Goal: Task Accomplishment & Management: Manage account settings

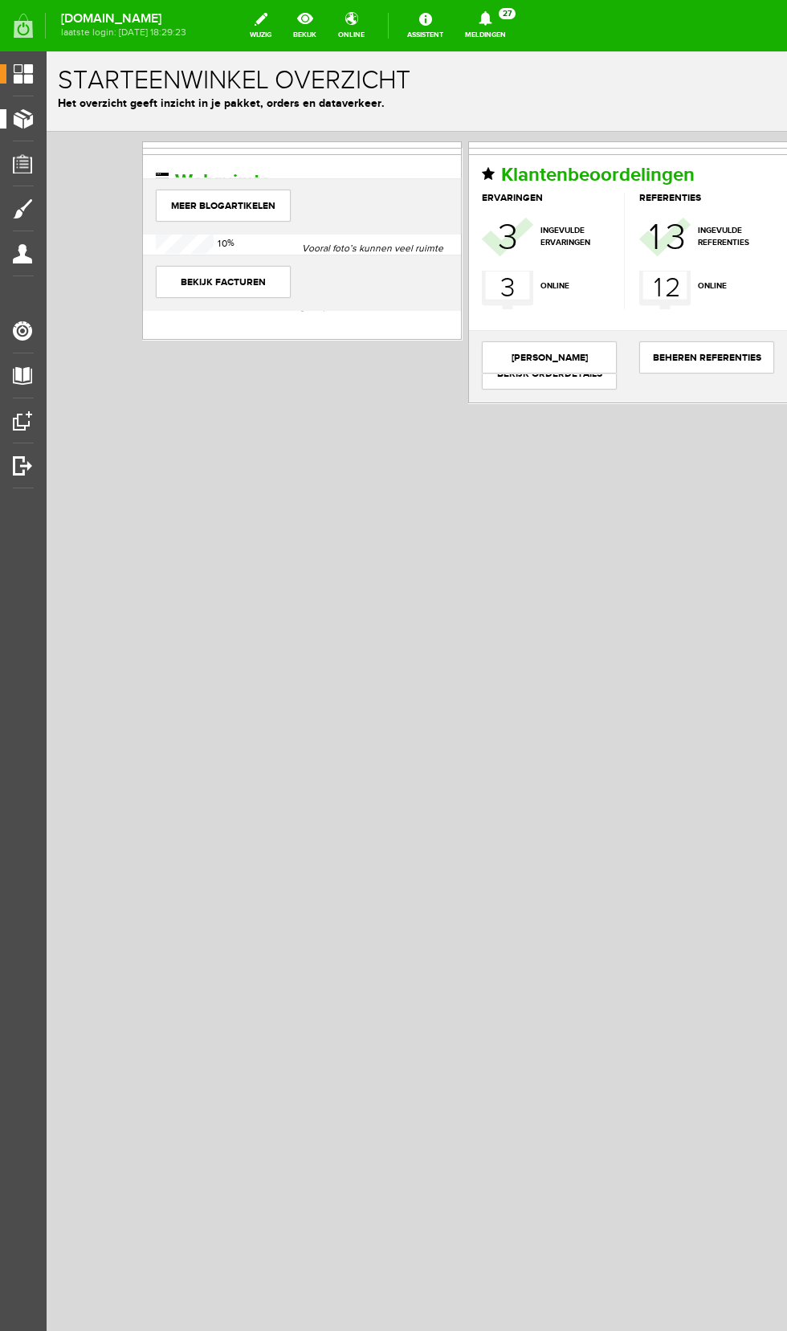
click at [42, 121] on span "Producten" at bounding box center [40, 119] width 68 height 14
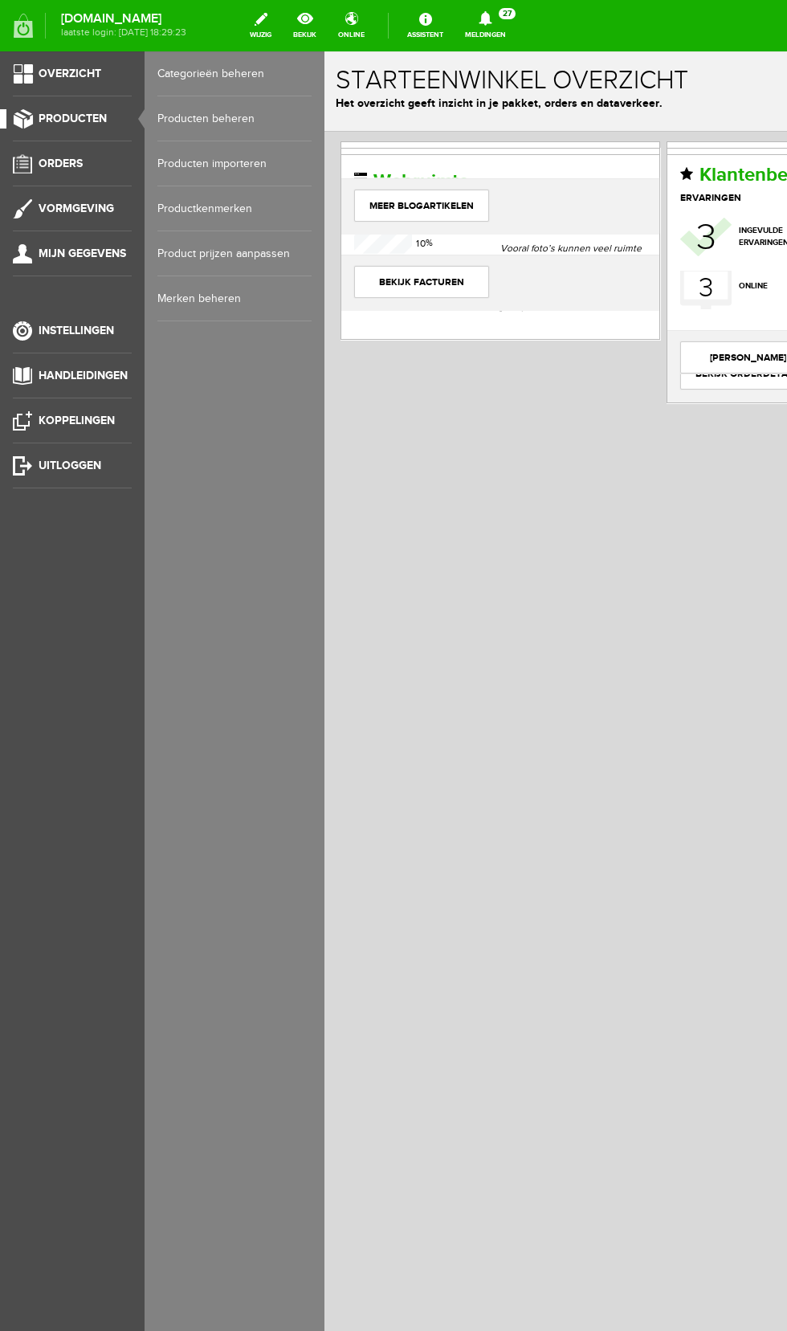
click at [251, 118] on link "Producten beheren" at bounding box center [234, 118] width 154 height 45
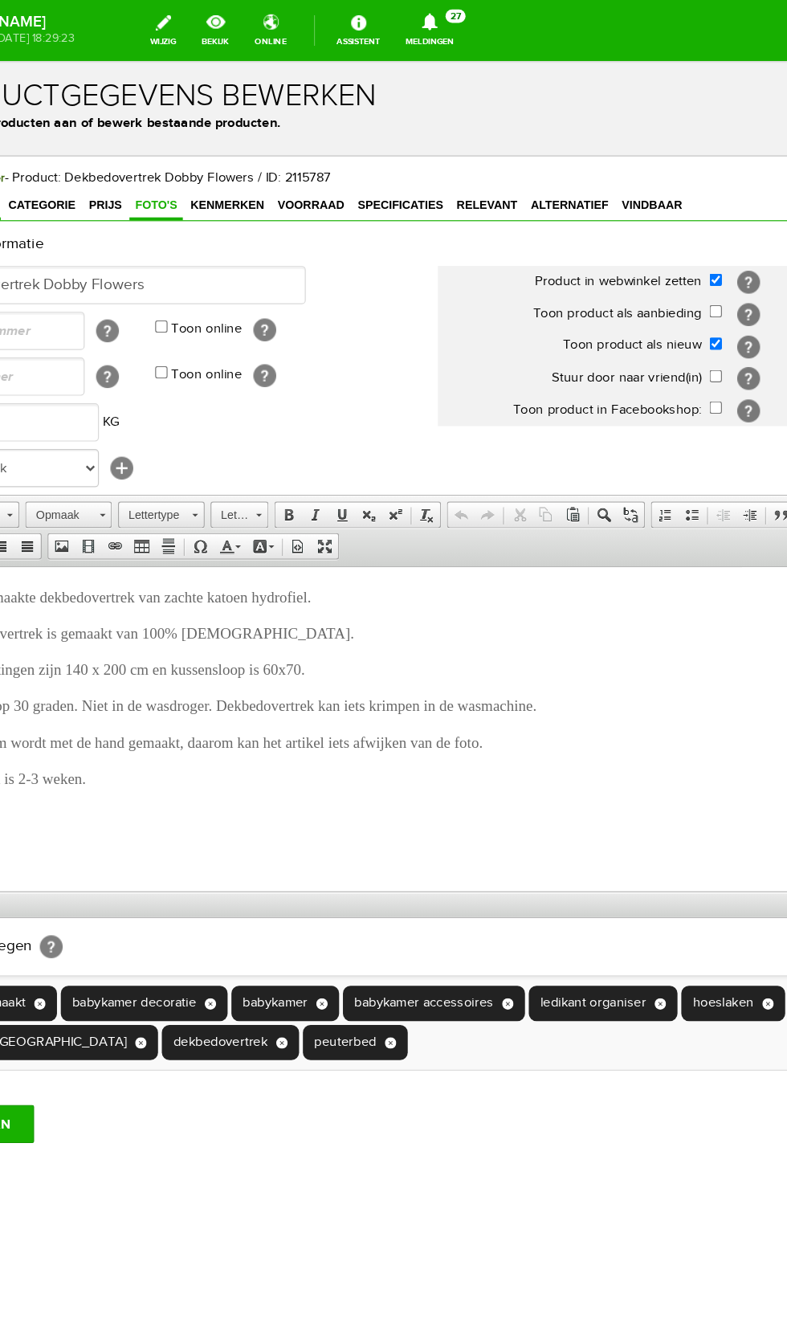
click at [106, 178] on span "Foto's" at bounding box center [117, 181] width 45 height 11
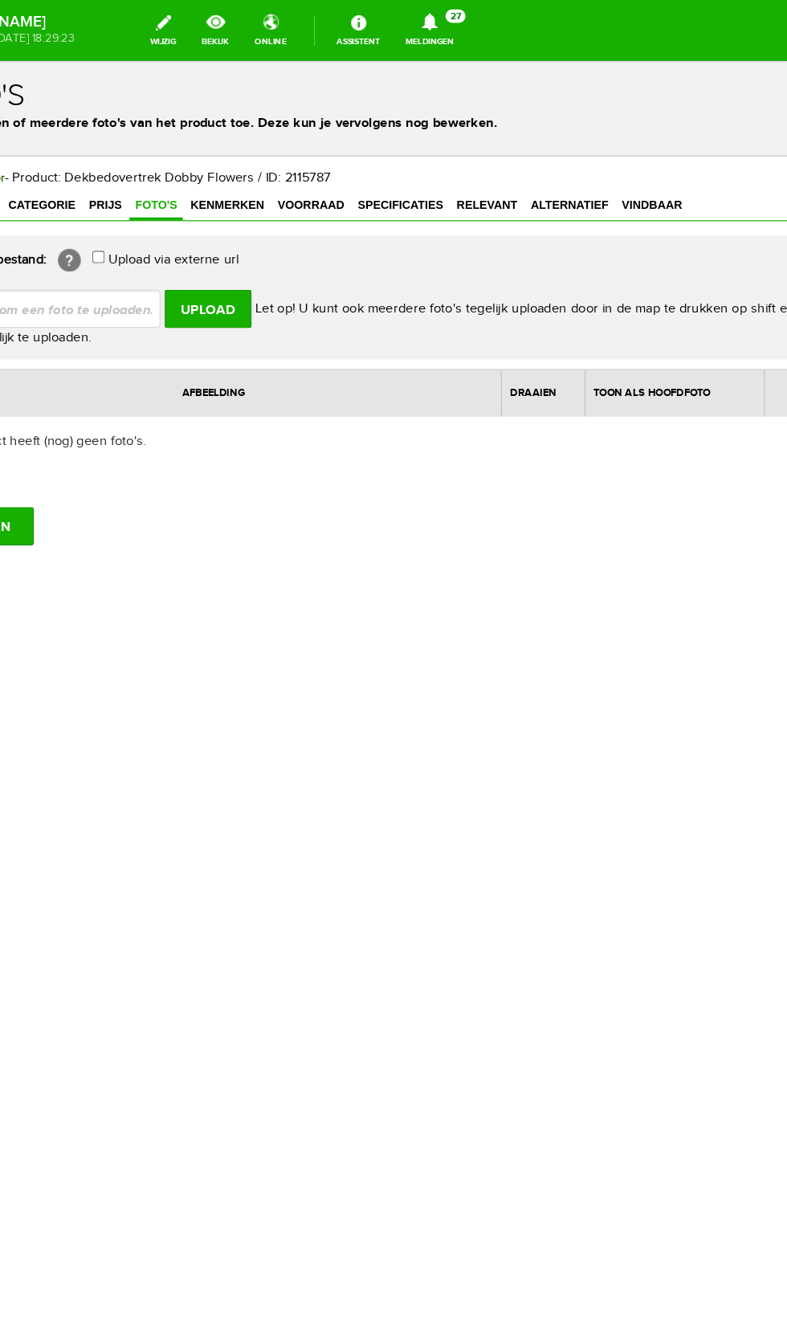
click at [72, 272] on input "file" at bounding box center [33, 268] width 202 height 31
type input "C:\fakepath\Screenshot_20250901_142332_Samsung Internet.jpg"
type input "Screenshot_20250901_142332_Samsung Internet.jpg"
click at [169, 272] on input "Upload" at bounding box center [161, 269] width 73 height 32
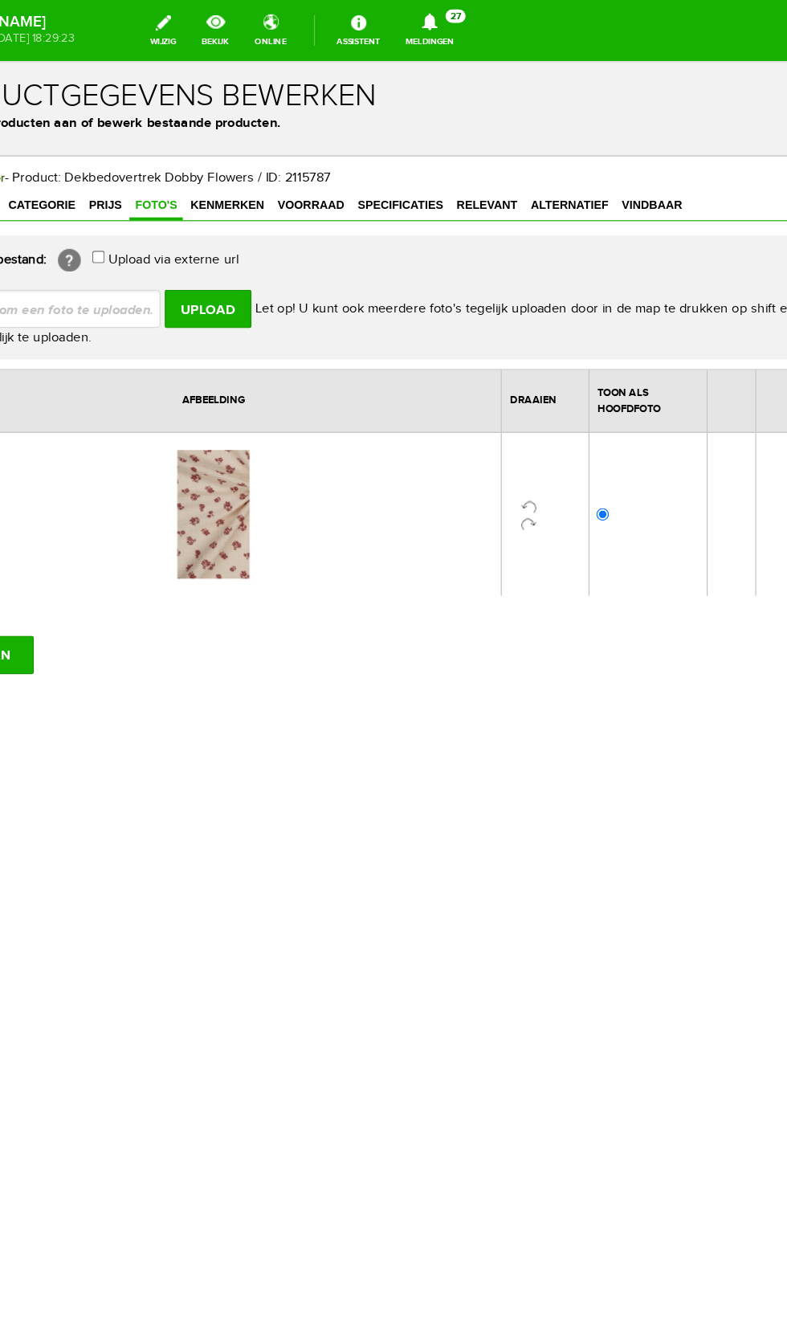
click at [431, 431] on link at bounding box center [431, 436] width 13 height 13
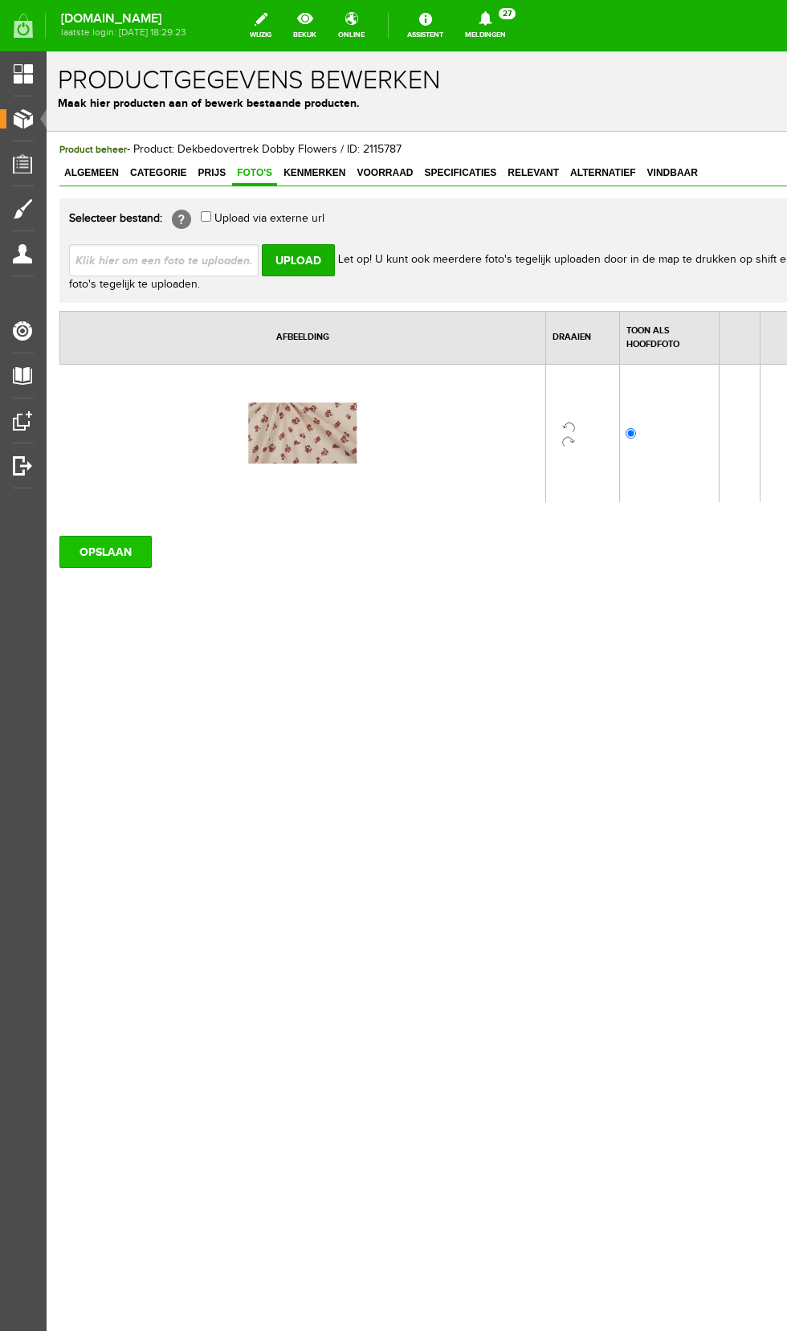
click at [122, 551] on input "OPSLAAN" at bounding box center [105, 552] width 92 height 32
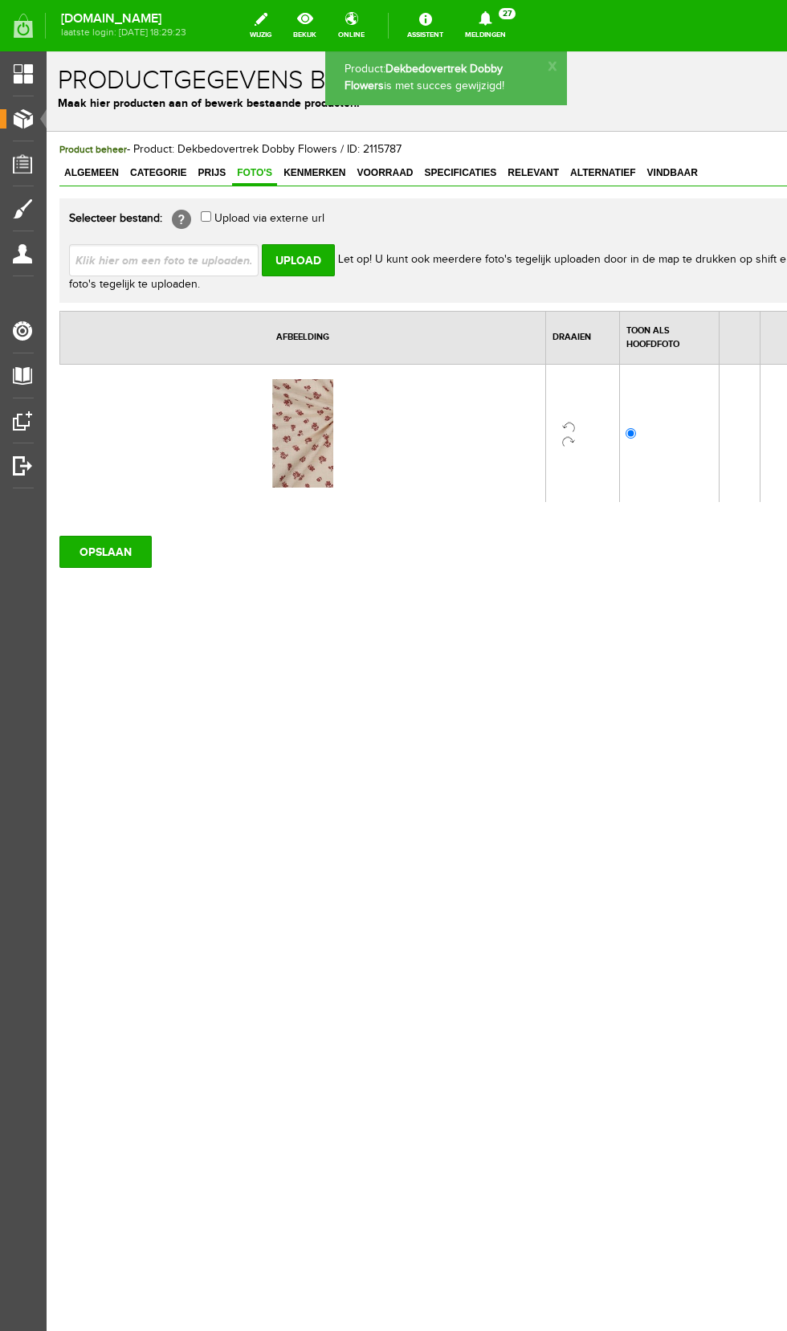
click at [28, 125] on span "Producten" at bounding box center [40, 119] width 68 height 14
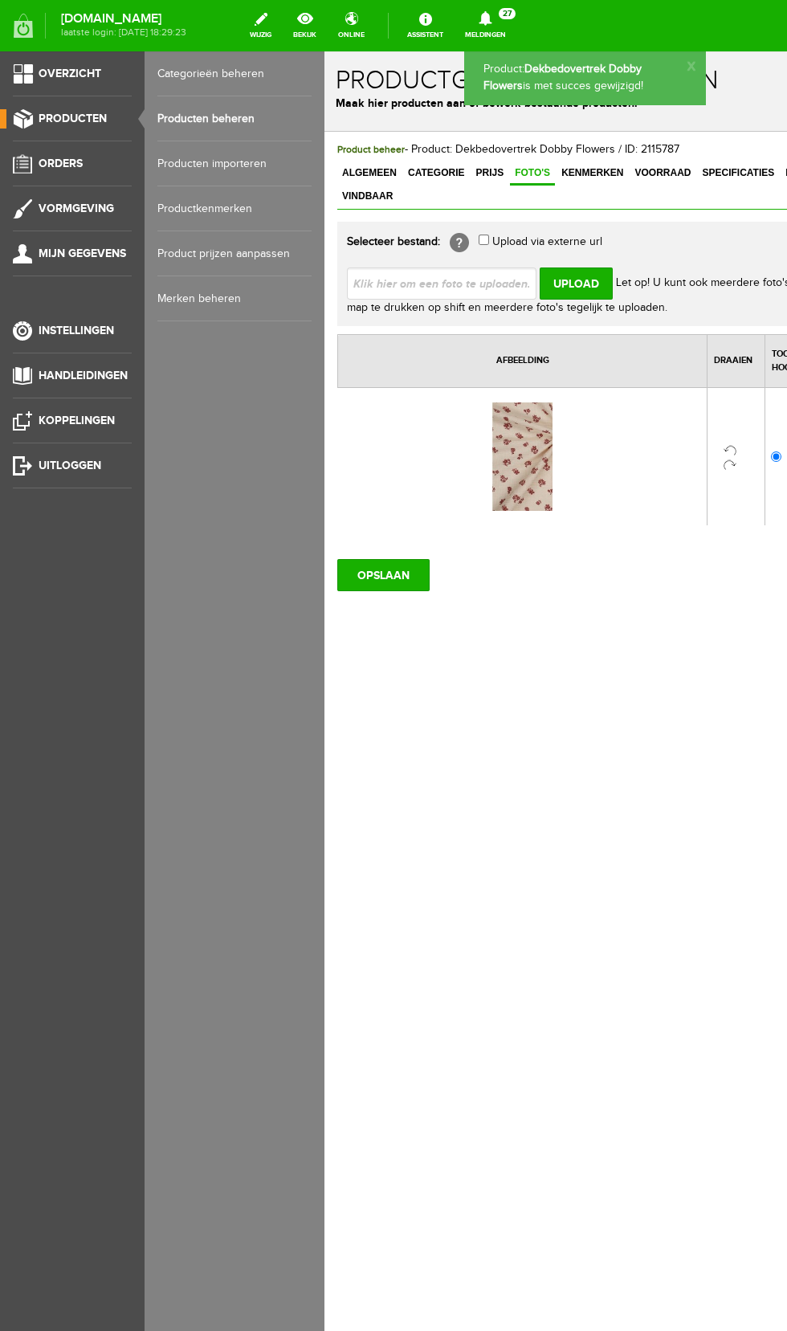
click at [250, 112] on link "Producten beheren" at bounding box center [234, 118] width 154 height 45
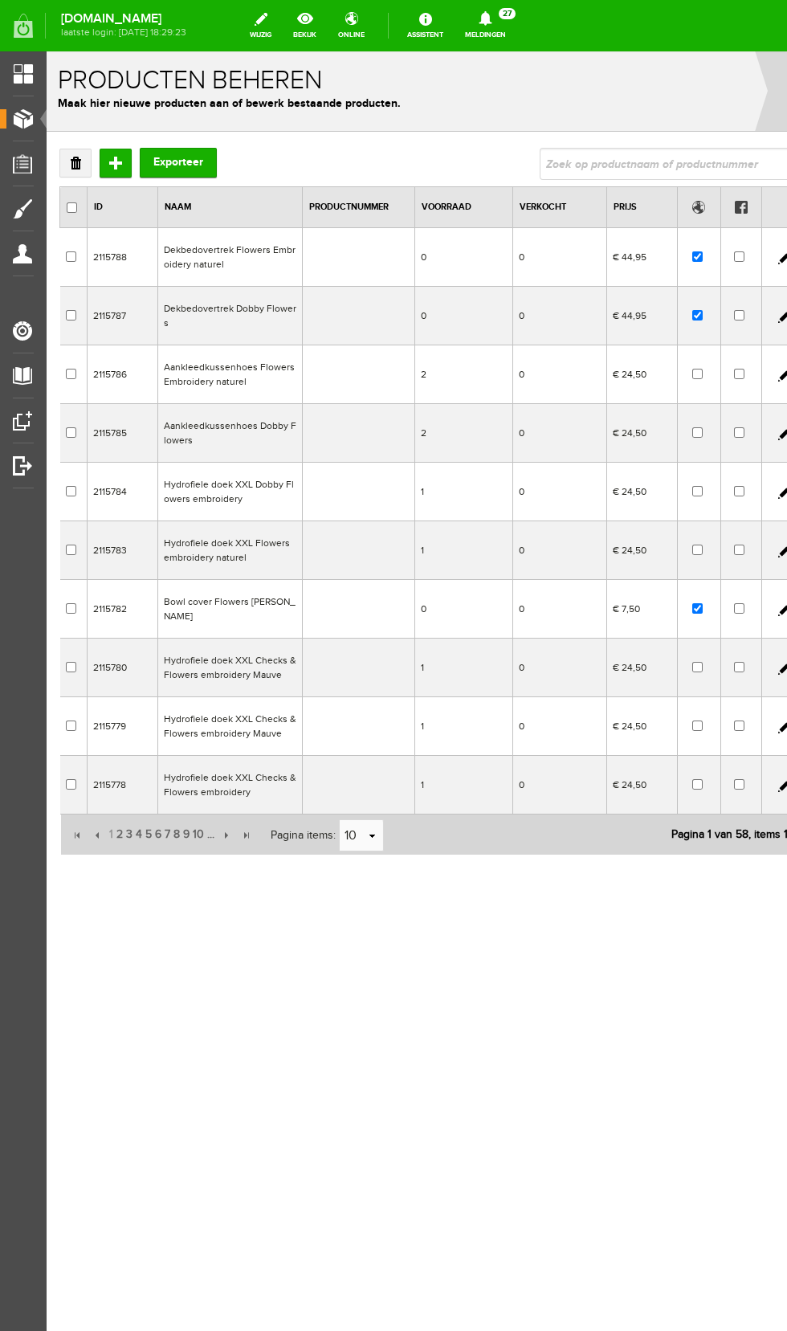
click at [243, 259] on td "Dekbedovertrek Flowers Embroidery naturel" at bounding box center [230, 257] width 145 height 59
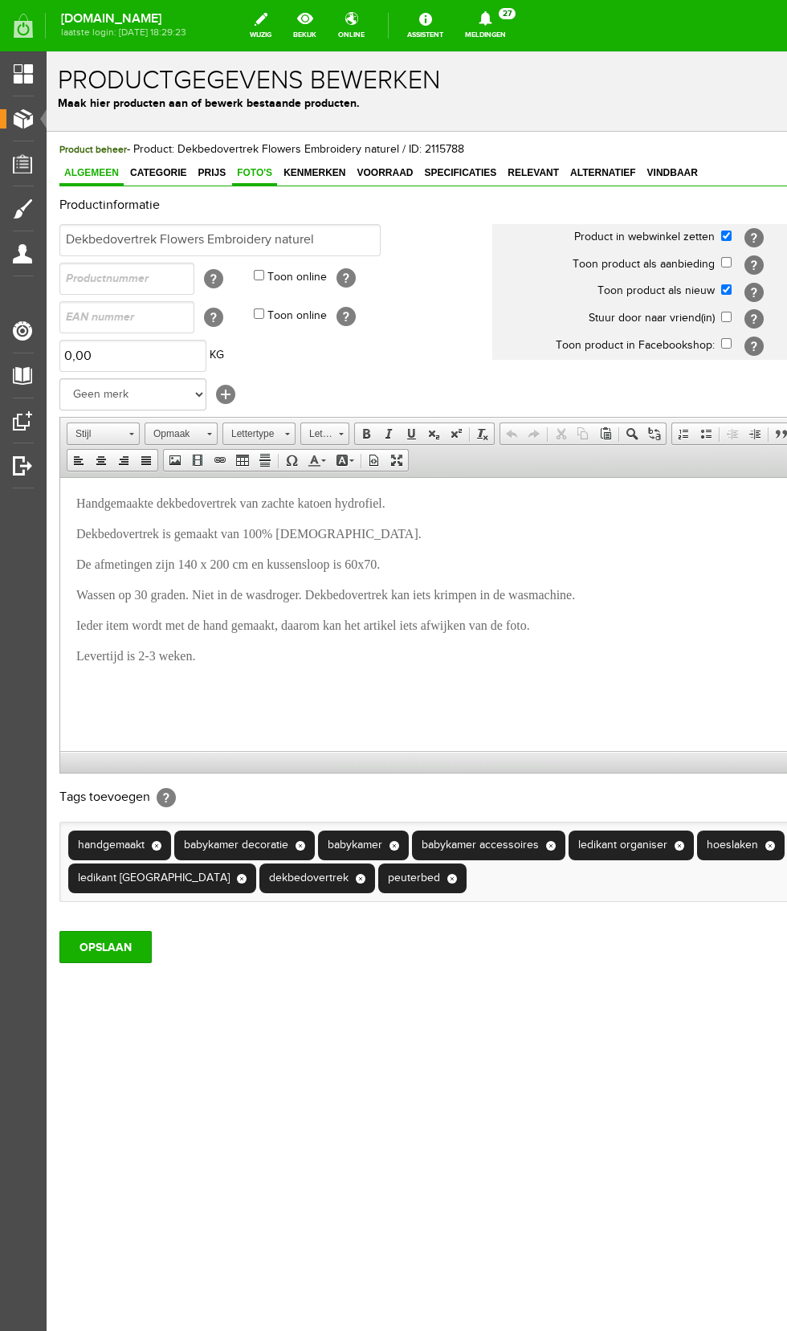
click at [250, 174] on span "Foto's" at bounding box center [254, 172] width 45 height 11
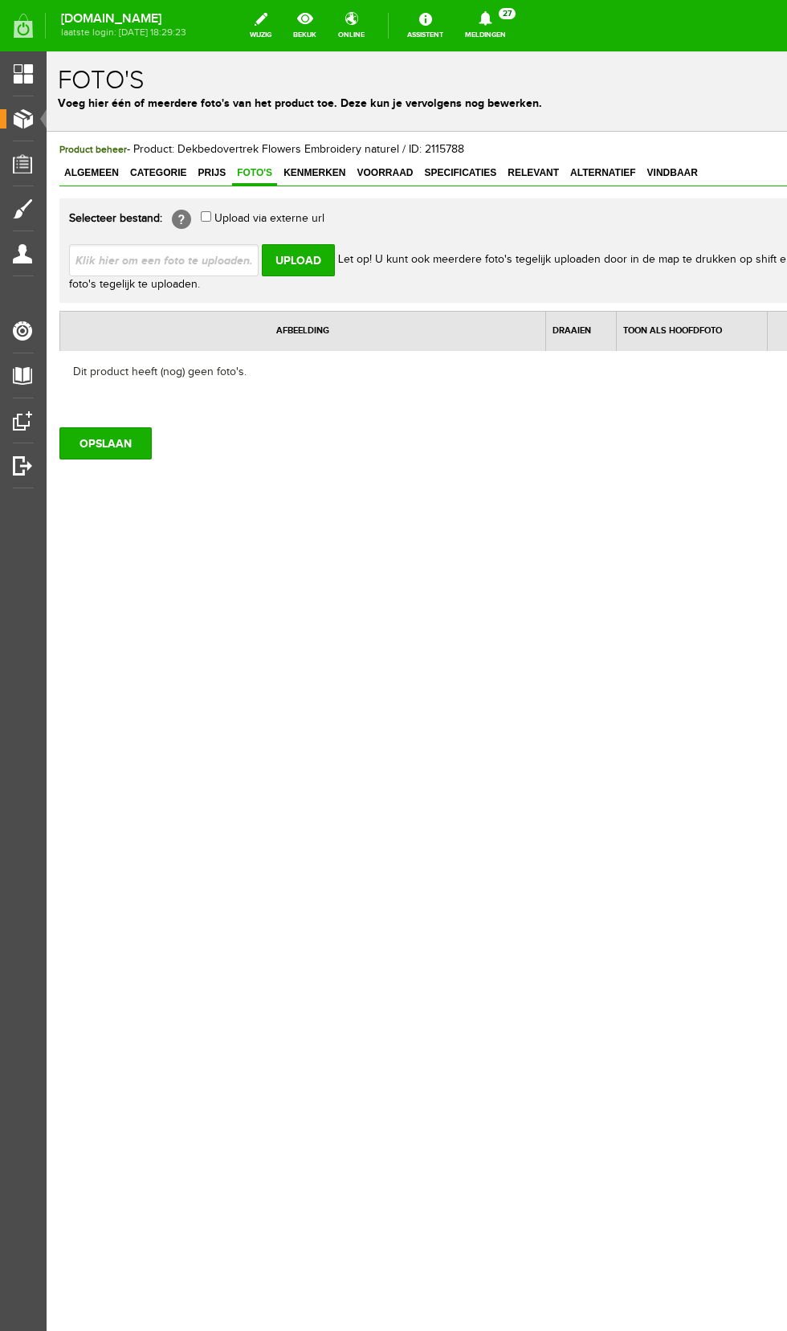
click at [185, 257] on input "file" at bounding box center [170, 259] width 202 height 31
type input "C:\fakepath\04324.002.jpg"
type input "04324.002.jpg"
click at [304, 263] on input "Upload" at bounding box center [298, 260] width 73 height 32
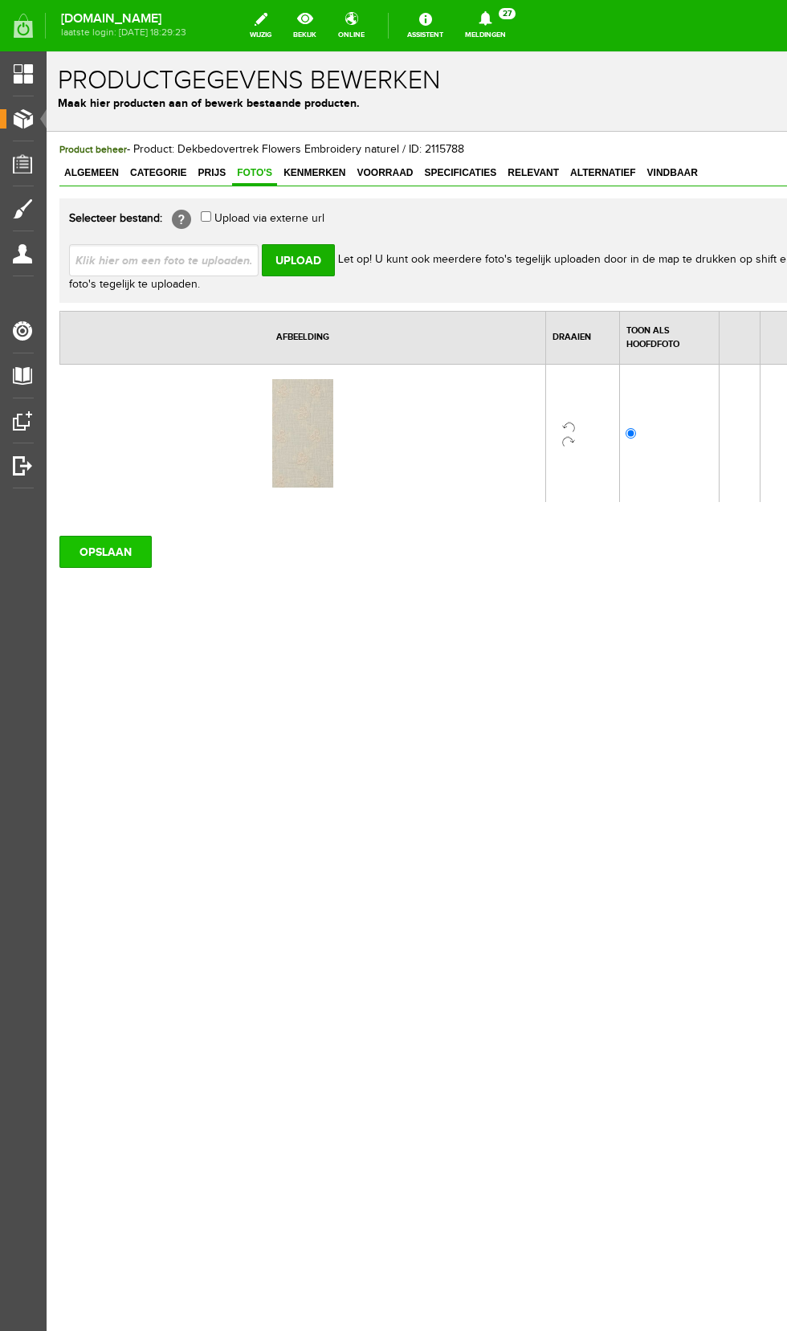
click at [116, 560] on input "OPSLAAN" at bounding box center [105, 552] width 92 height 32
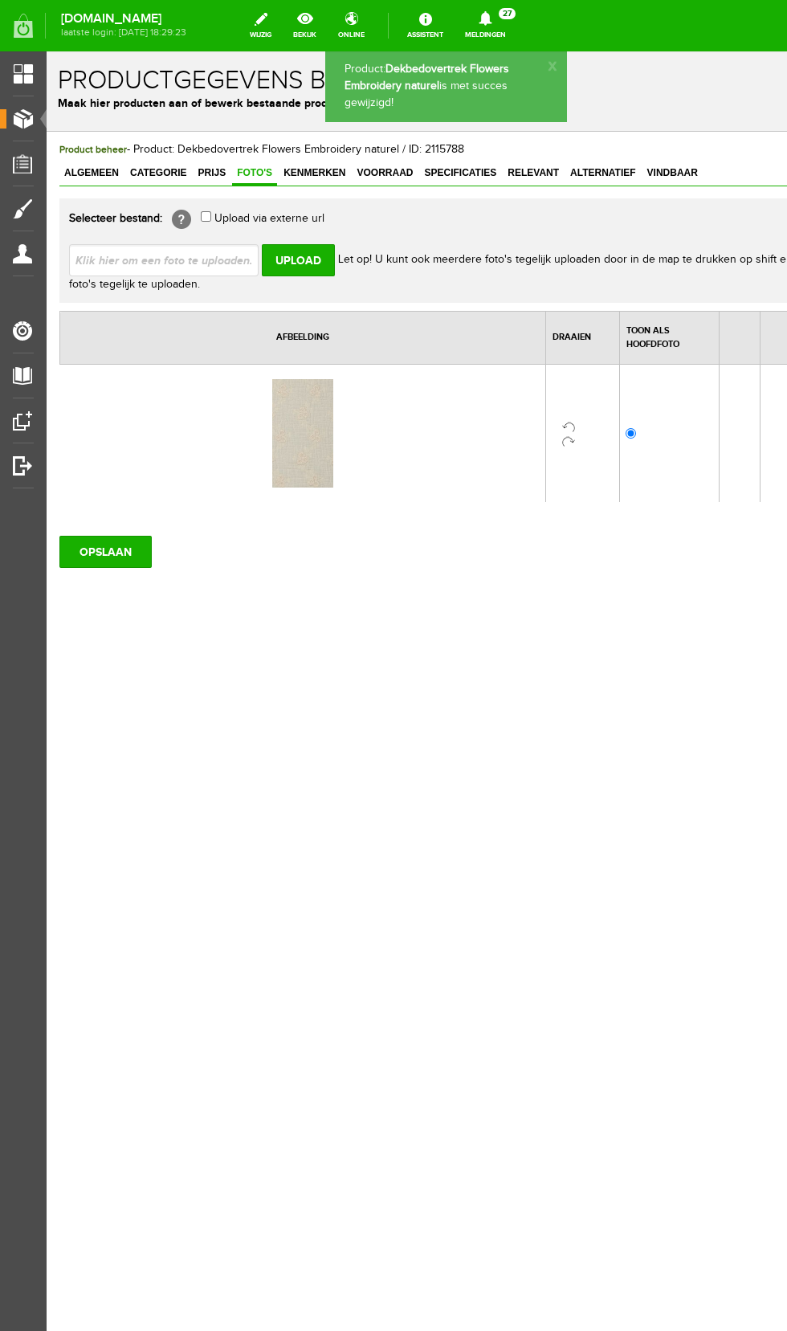
click at [51, 120] on div "Productgegevens bewerken Maak hier producten aan of bewerk bestaande producten." at bounding box center [465, 91] width 837 height 80
click at [33, 114] on span "Producten" at bounding box center [40, 119] width 68 height 14
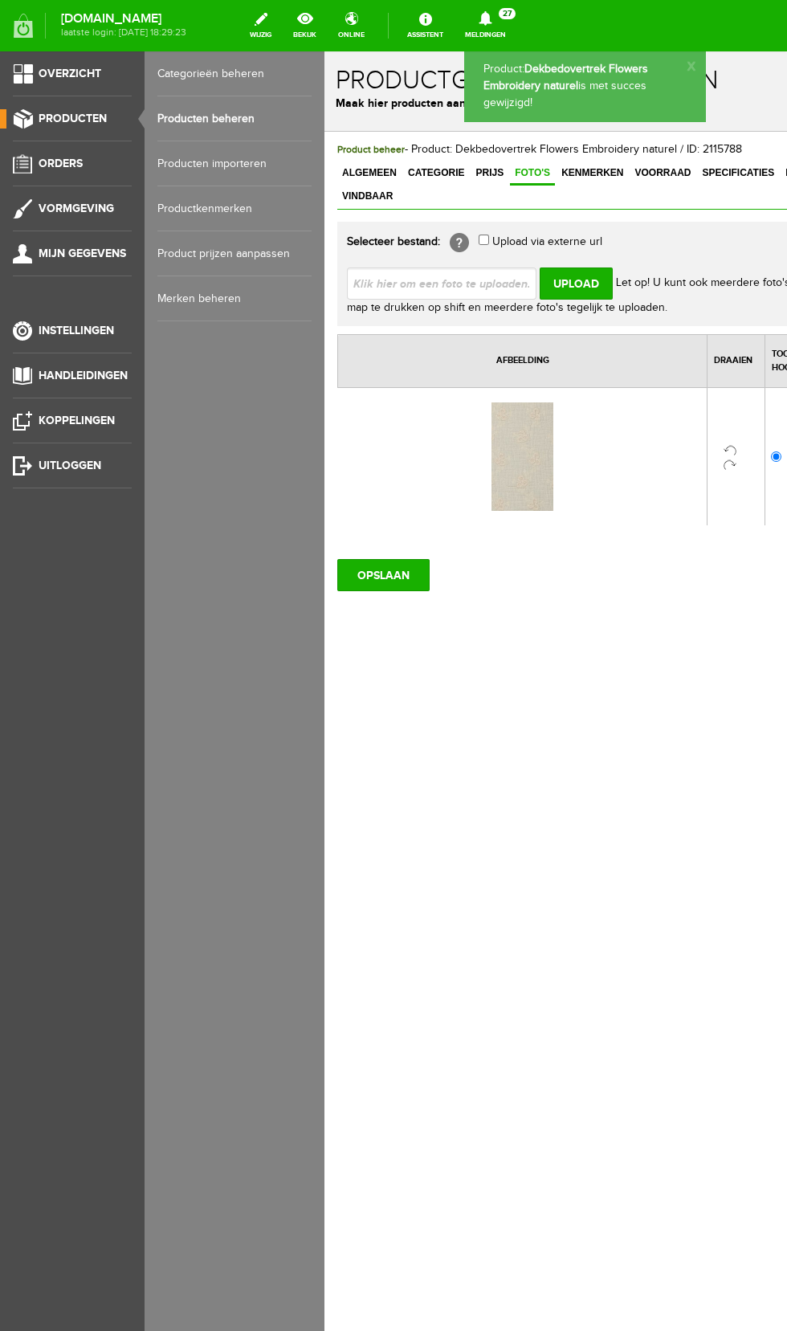
click at [240, 118] on link "Producten beheren" at bounding box center [234, 118] width 154 height 45
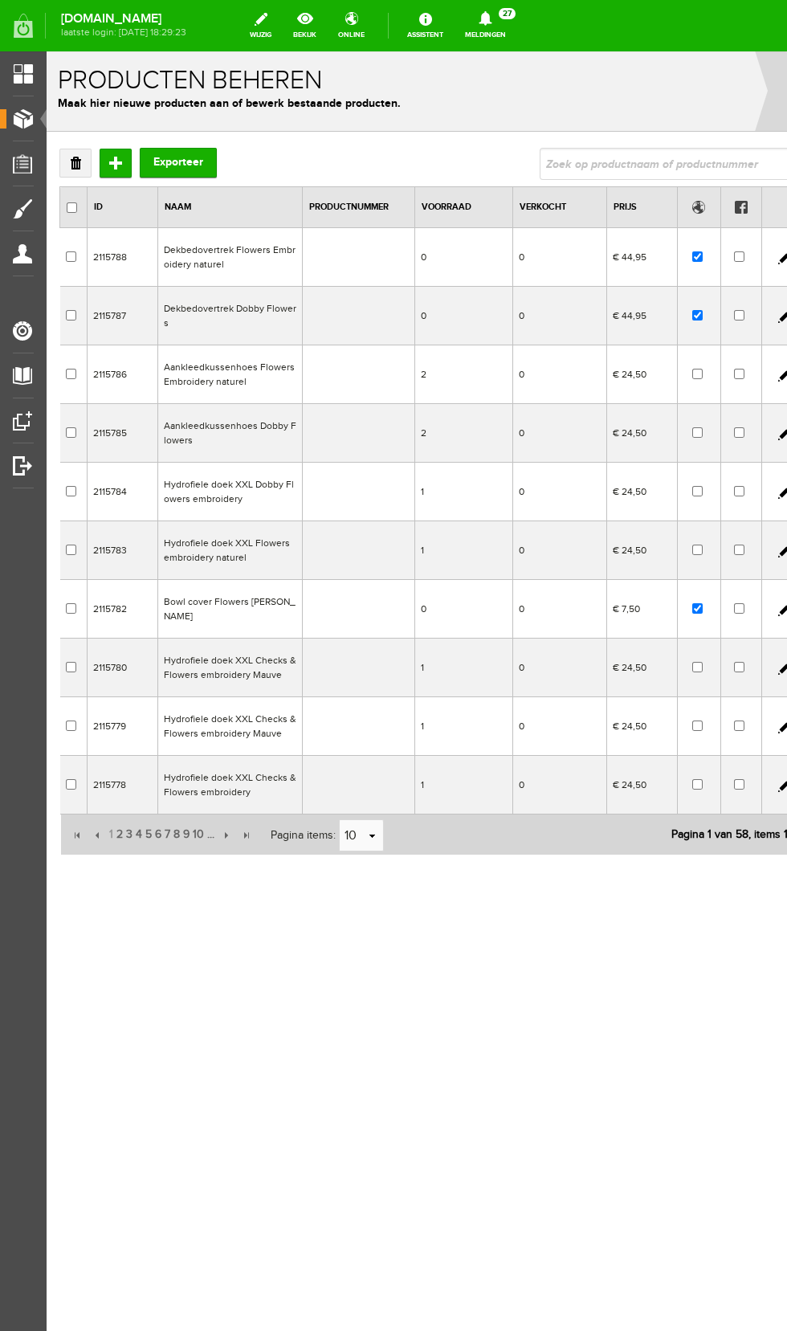
click at [247, 370] on td "Aankleedkussenhoes Flowers Embroidery naturel" at bounding box center [230, 374] width 145 height 59
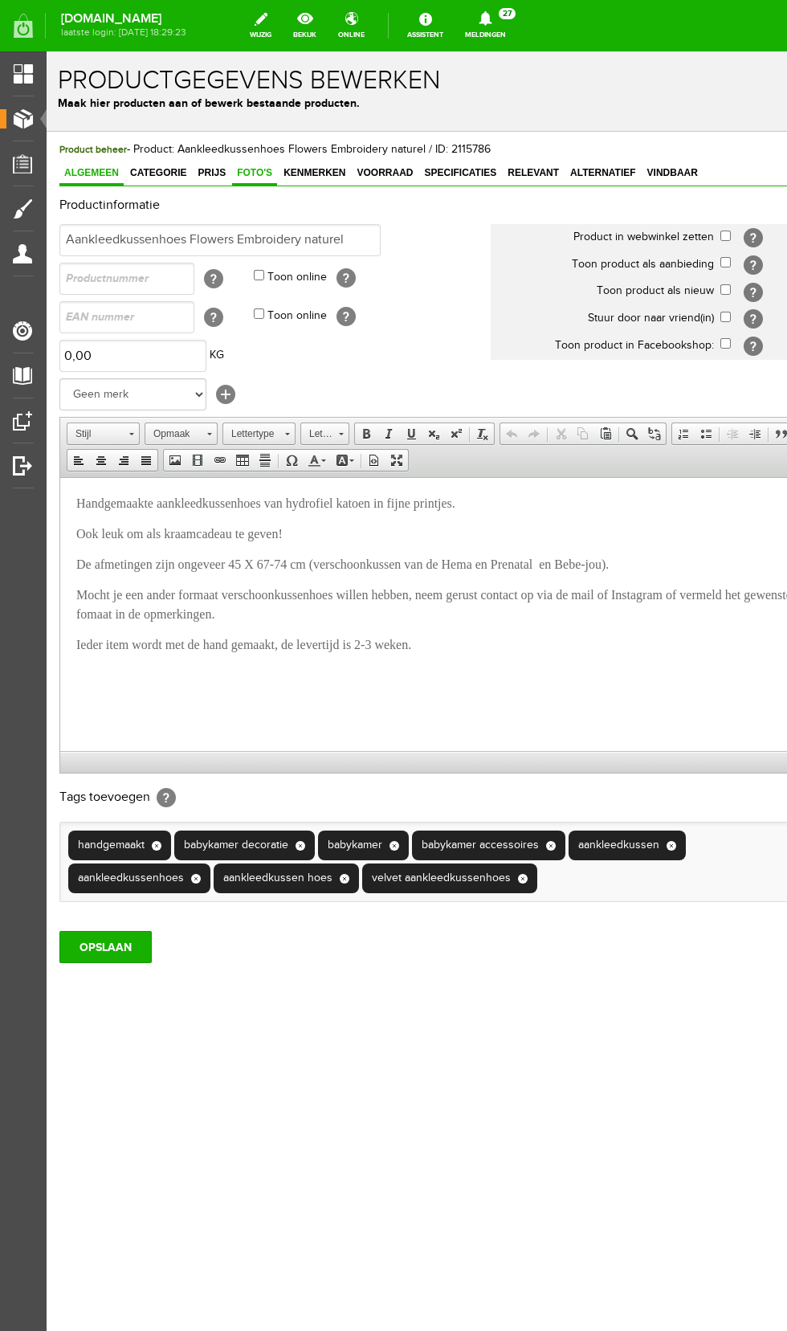
click at [243, 173] on span "Foto's" at bounding box center [254, 172] width 45 height 11
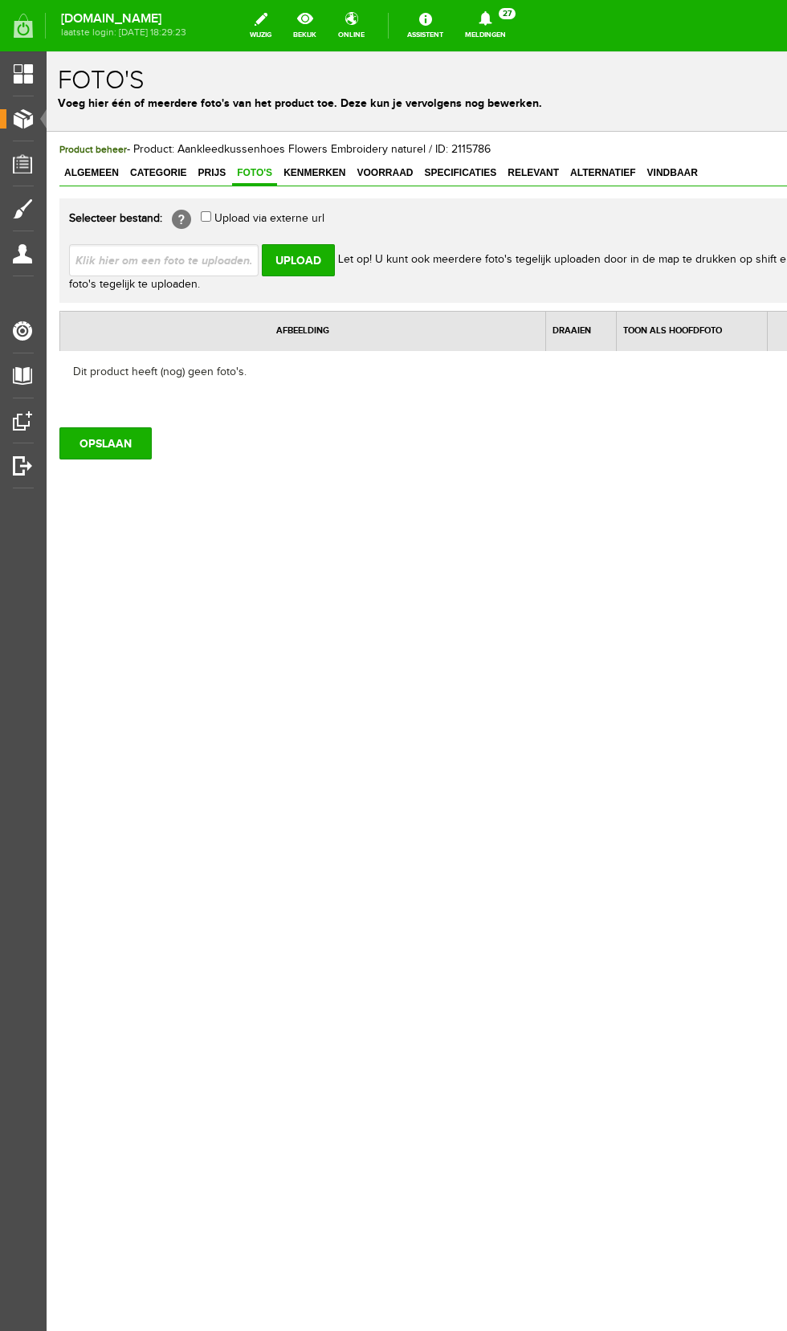
click at [223, 264] on input "file" at bounding box center [170, 259] width 202 height 31
type input "C:\fakepath\04324.002.jpg"
type input "04324.002.jpg"
click at [280, 263] on input "Upload" at bounding box center [298, 260] width 73 height 32
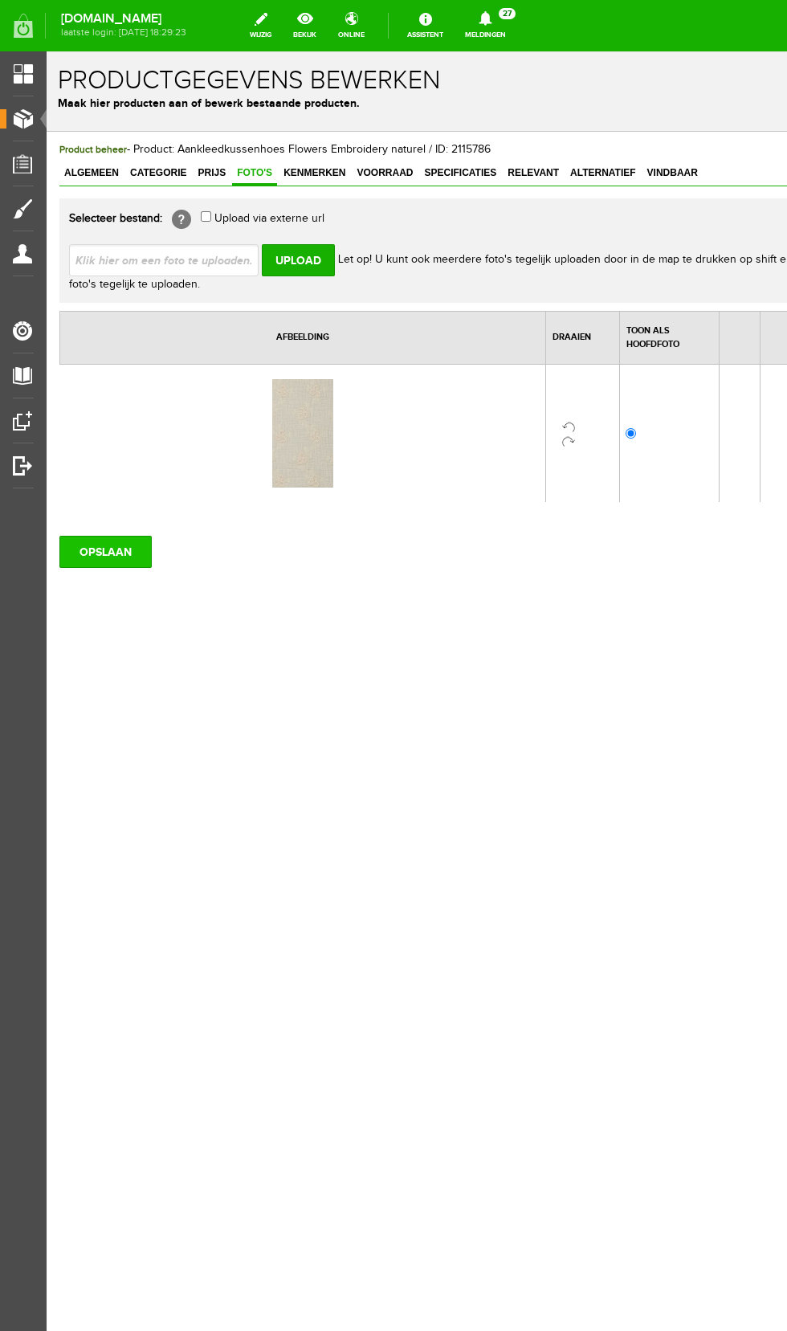
click at [119, 554] on input "OPSLAAN" at bounding box center [105, 552] width 92 height 32
click at [35, 125] on span "Producten" at bounding box center [40, 119] width 68 height 14
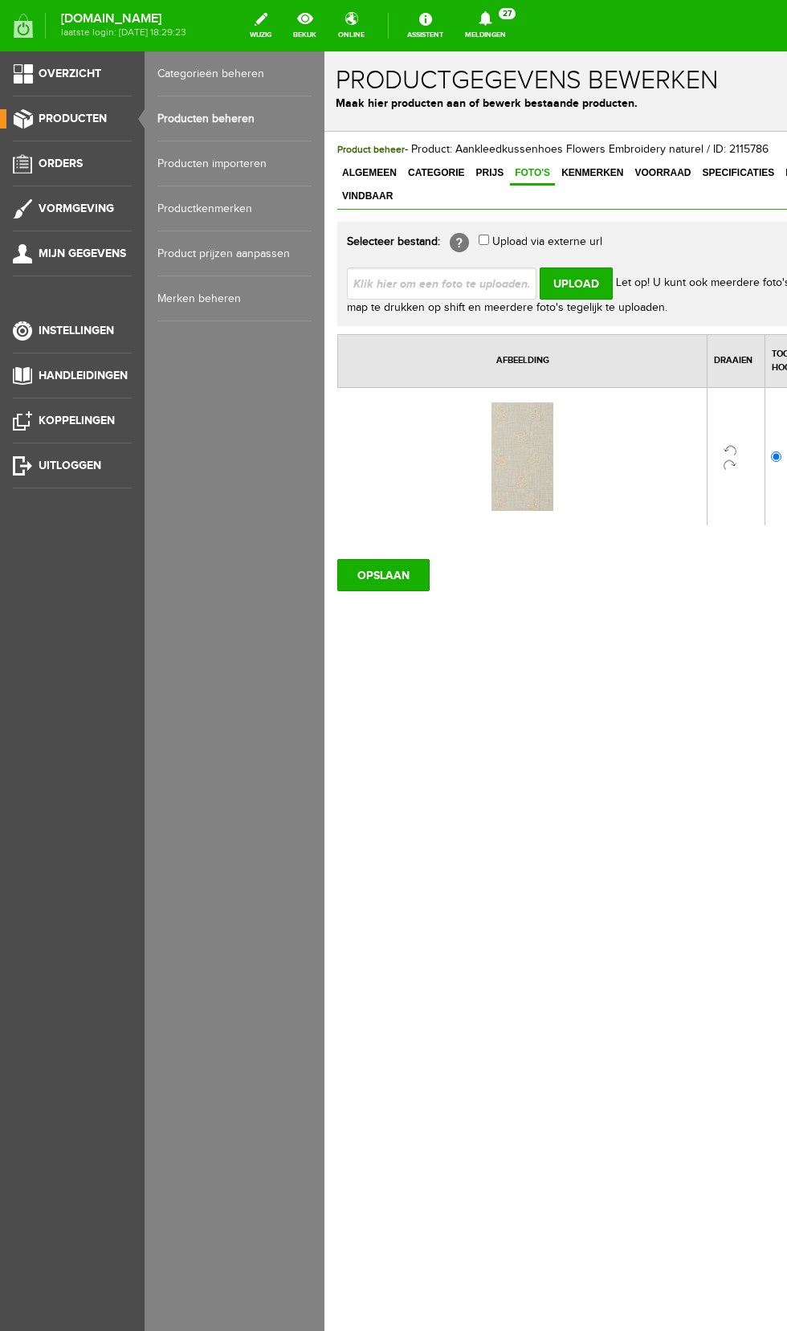
click at [242, 118] on link "Producten beheren" at bounding box center [234, 118] width 154 height 45
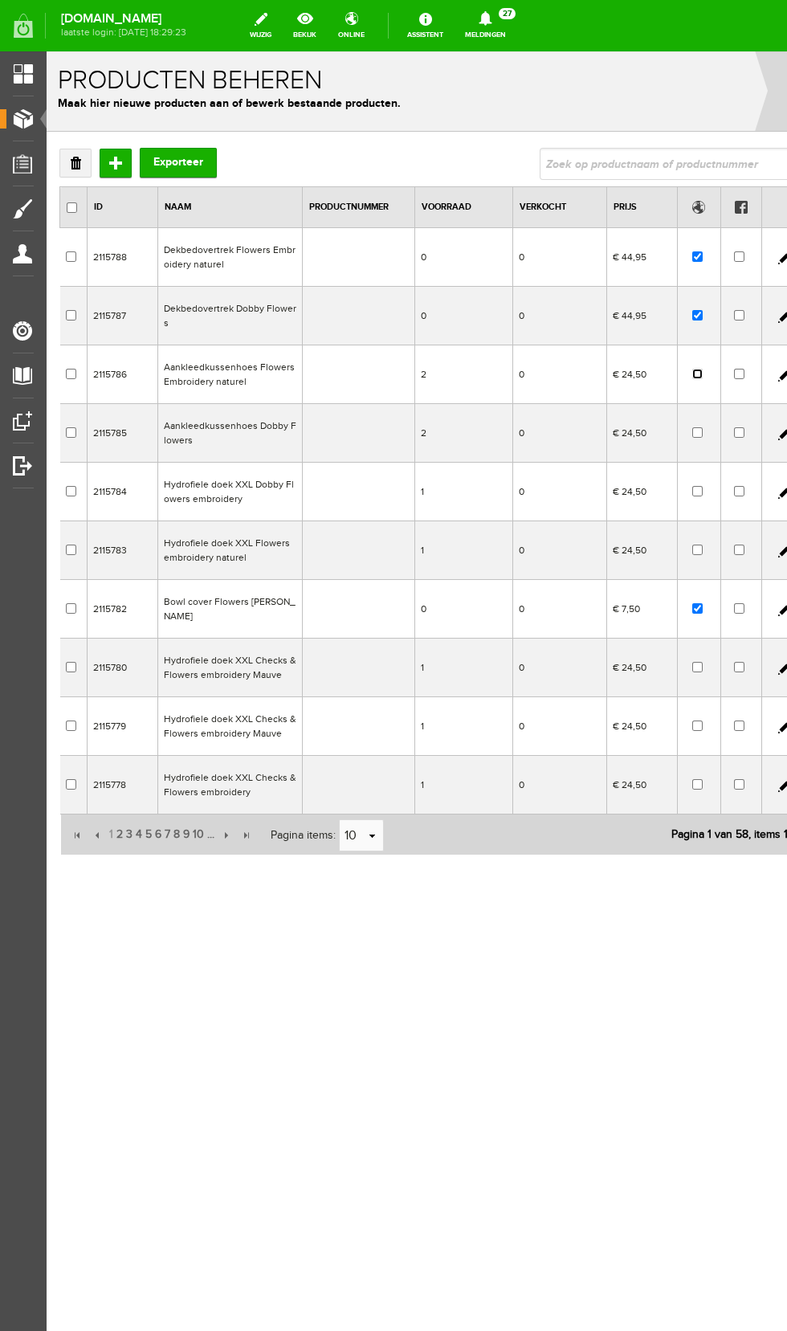
click at [692, 375] on input "checkbox" at bounding box center [697, 374] width 10 height 10
checkbox input "true"
click at [696, 432] on input "checkbox" at bounding box center [697, 432] width 10 height 10
checkbox input "true"
click at [258, 425] on td "Aankleedkussenhoes Dobby Flowers" at bounding box center [230, 433] width 145 height 59
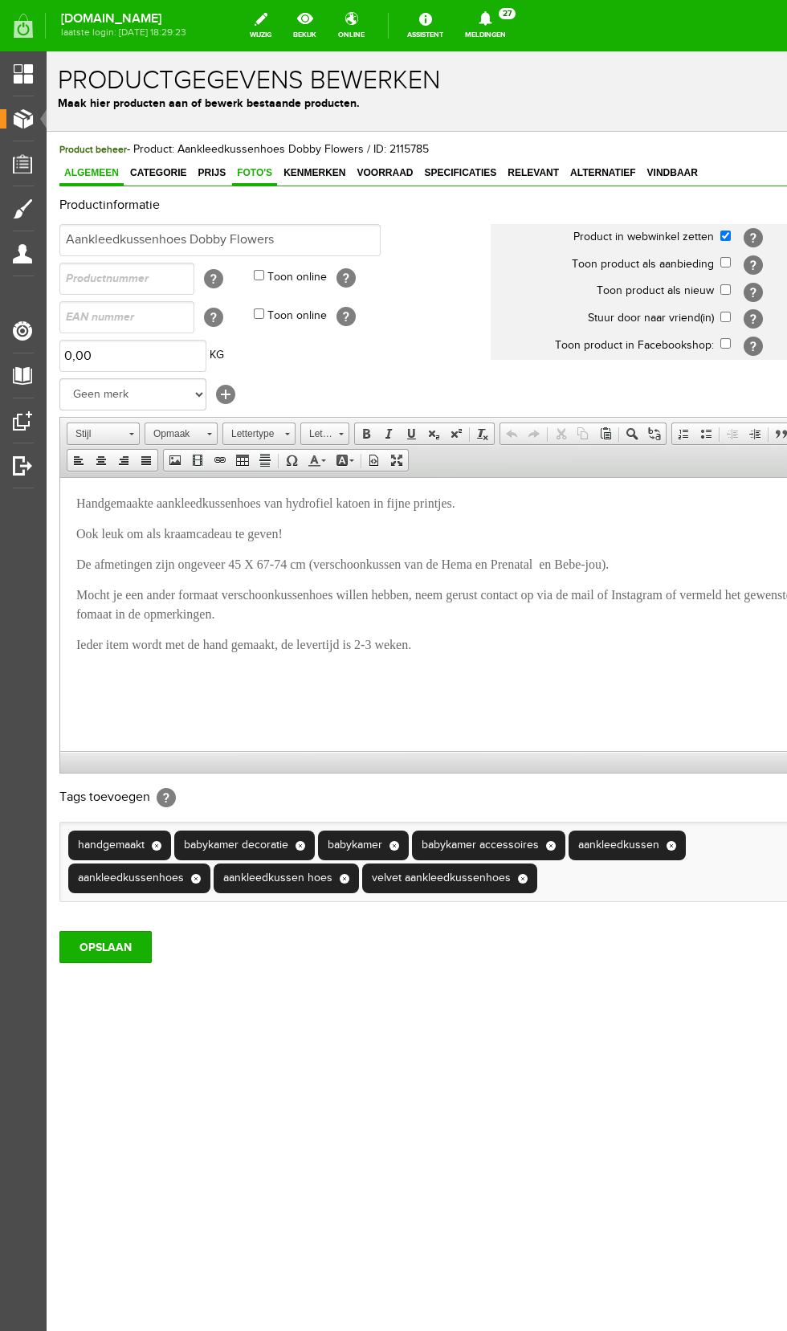
click at [241, 177] on span "Foto's" at bounding box center [254, 172] width 45 height 11
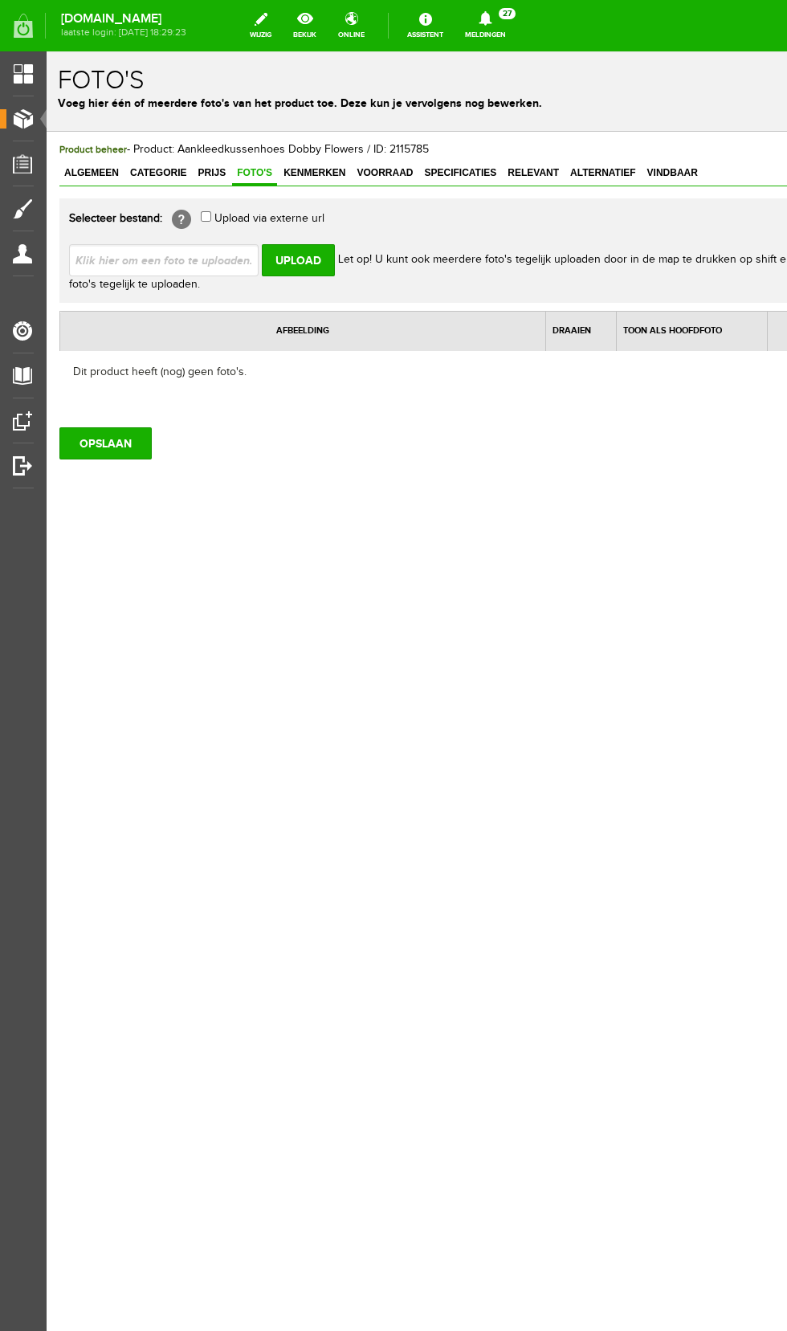
click at [231, 263] on input "file" at bounding box center [170, 259] width 202 height 31
type input "C:\fakepath\Screenshot_20250901_142332_Samsung Internet.jpg"
type input "Screenshot_20250901_142332_Samsung Internet.jpg"
click at [301, 264] on input "Upload" at bounding box center [298, 260] width 73 height 32
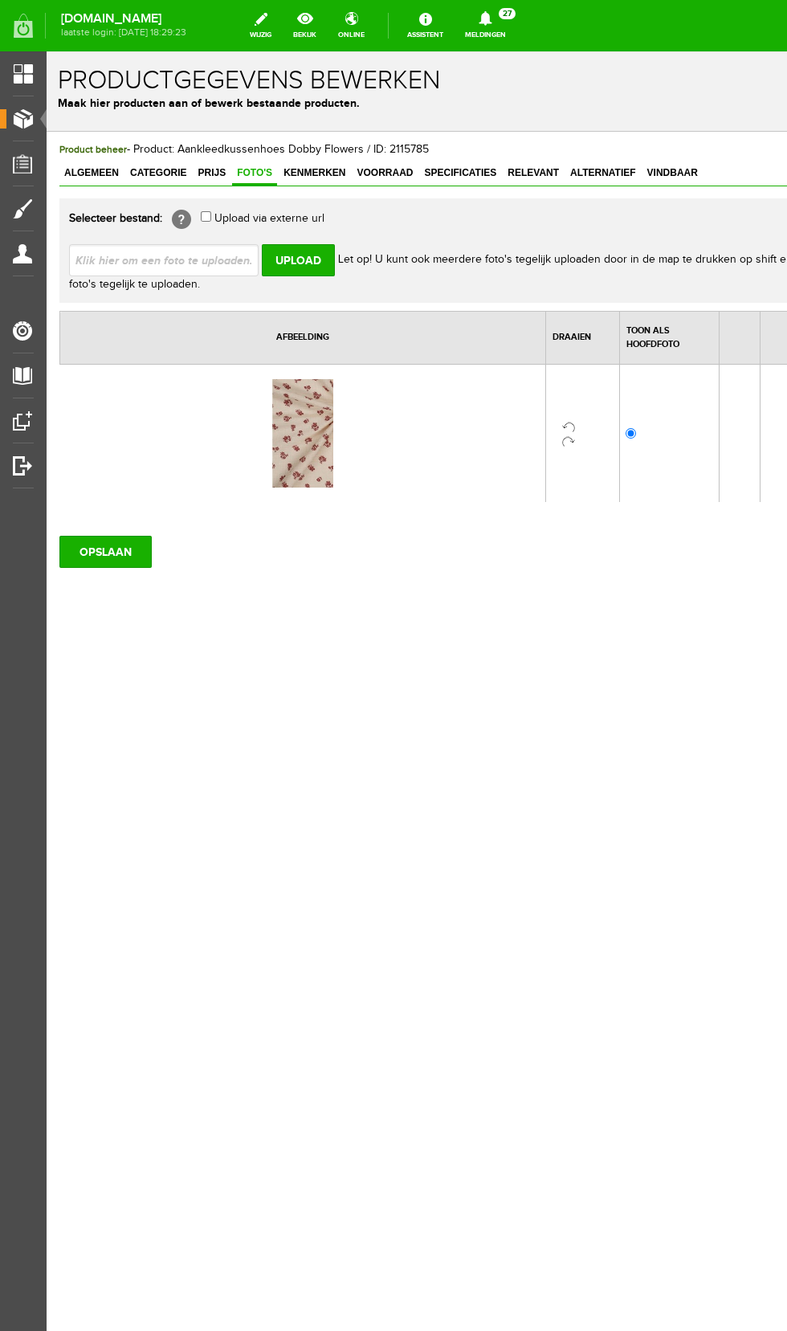
click at [569, 428] on link at bounding box center [568, 427] width 13 height 13
click at [125, 554] on input "OPSLAAN" at bounding box center [105, 552] width 92 height 32
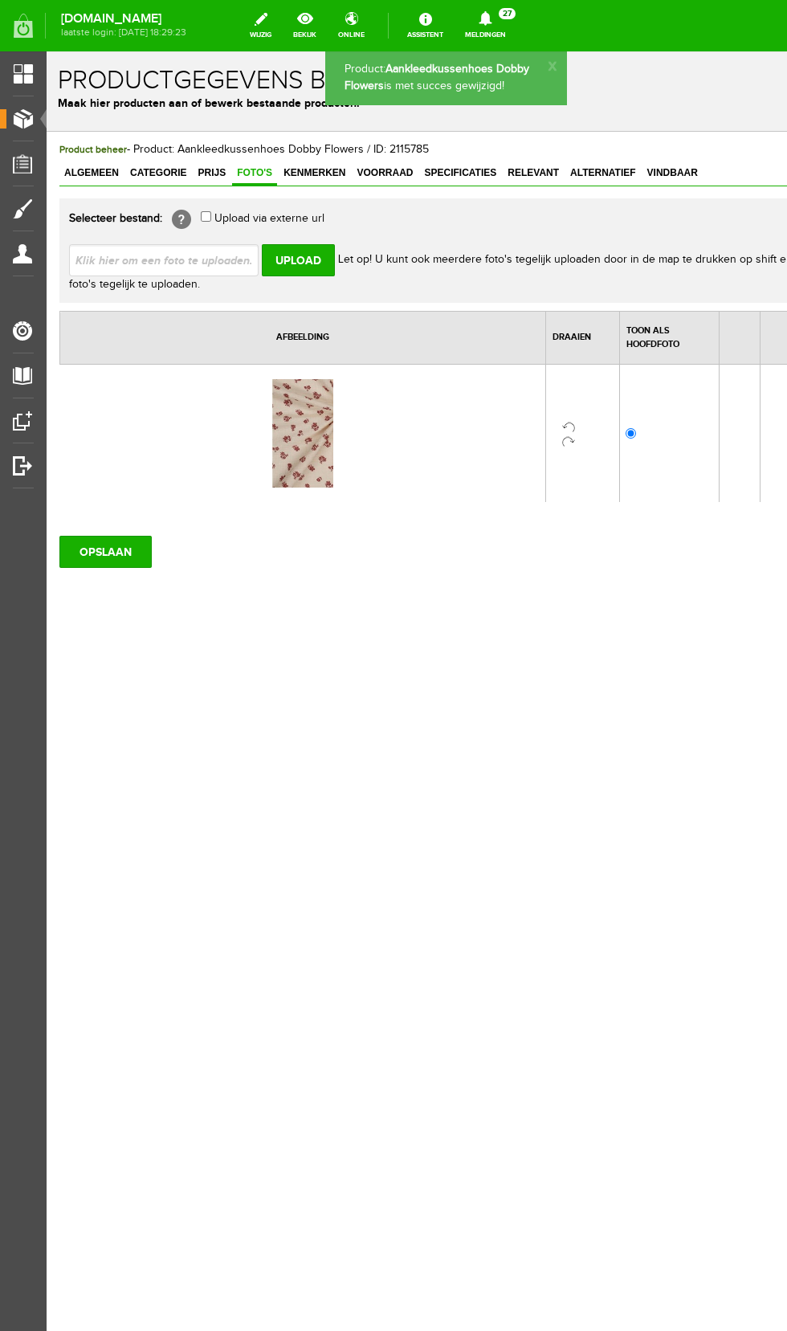
click at [23, 112] on span "Producten" at bounding box center [40, 119] width 68 height 14
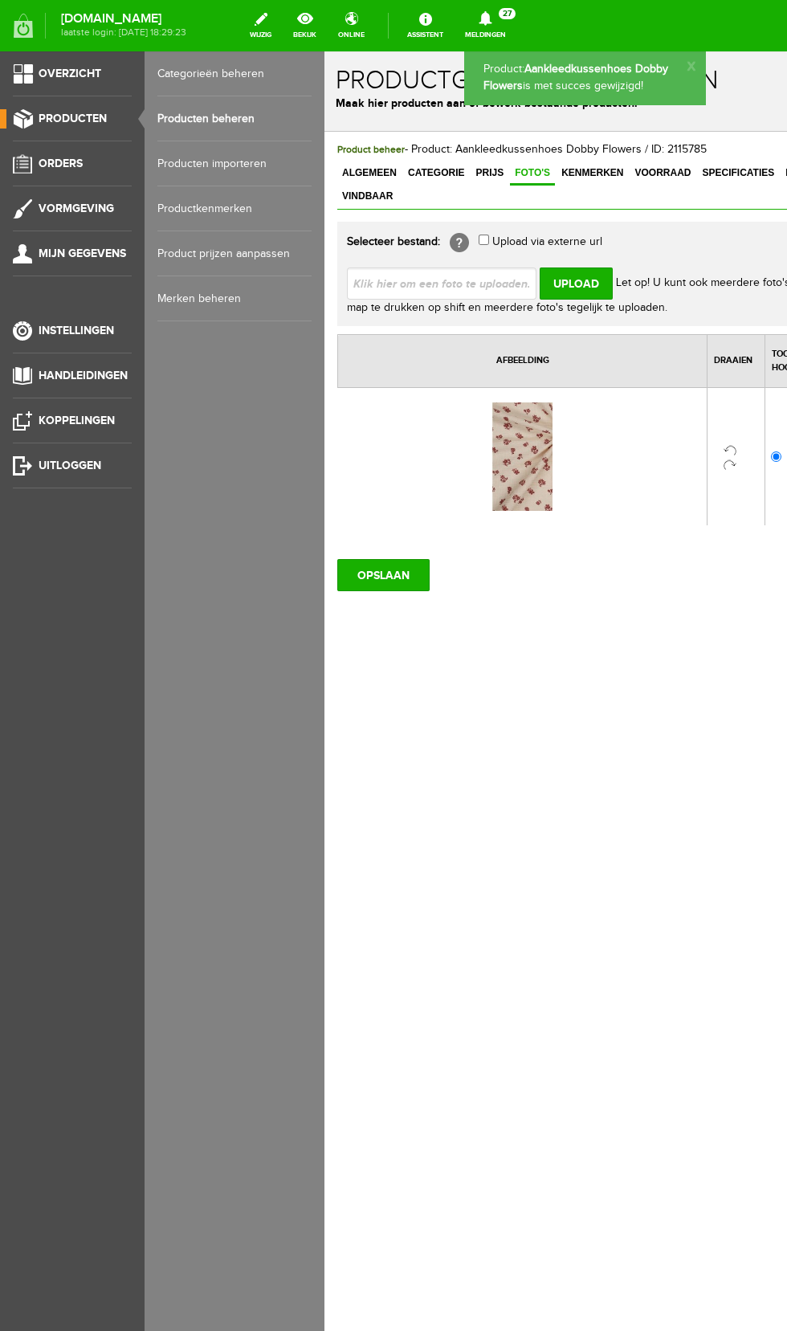
click at [251, 119] on link "Producten beheren" at bounding box center [234, 118] width 154 height 45
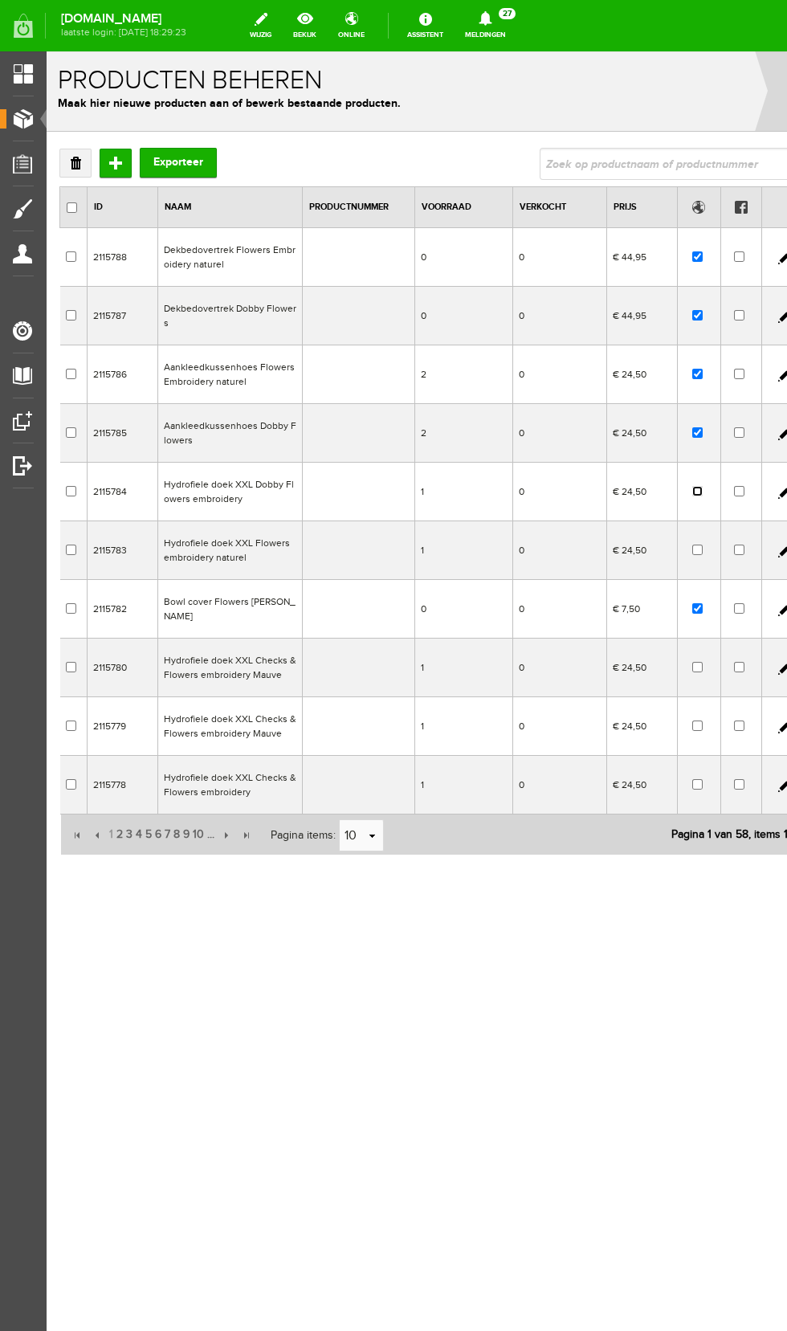
click at [696, 491] on input "checkbox" at bounding box center [697, 491] width 10 height 10
checkbox input "true"
click at [251, 488] on td "Hydrofiele doek XXL Dobby Flowers embroidery" at bounding box center [230, 492] width 145 height 59
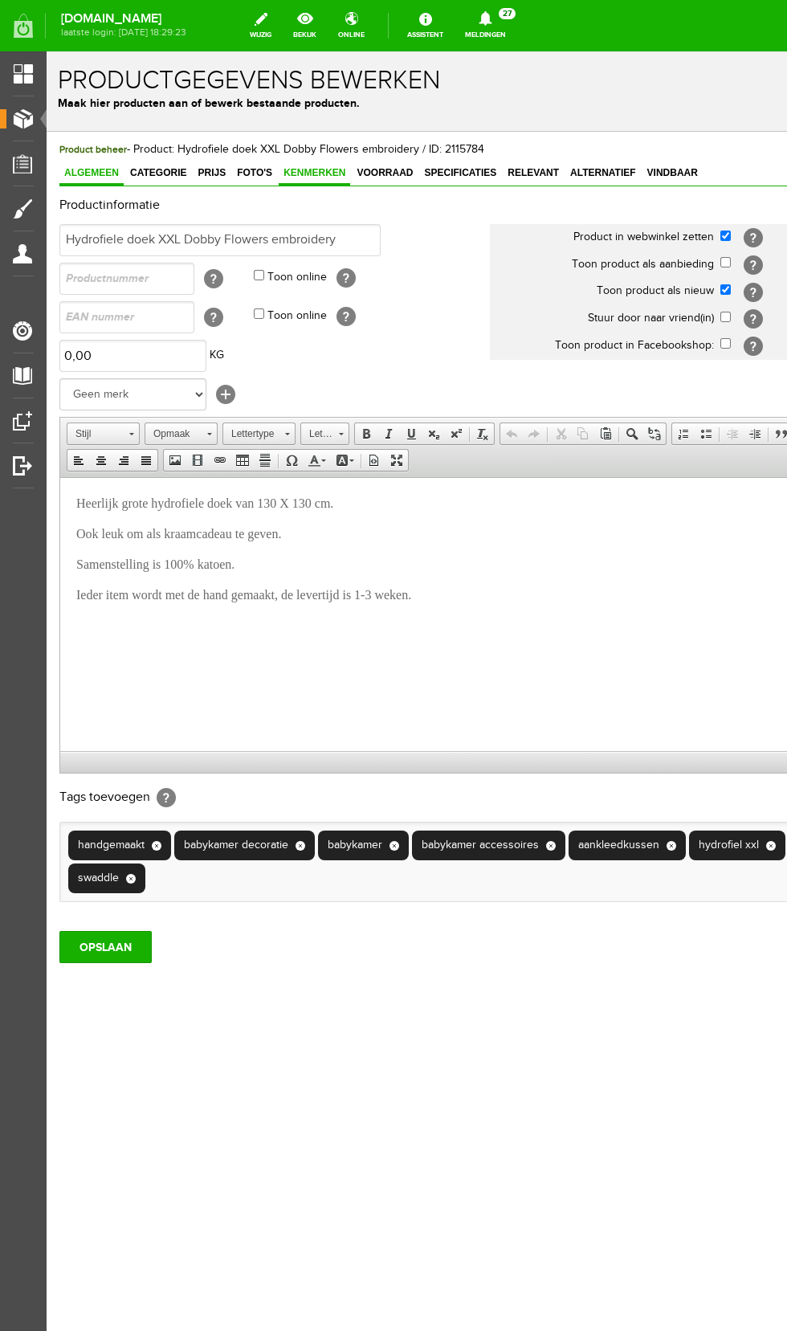
click at [300, 169] on span "Kenmerken" at bounding box center [314, 172] width 71 height 11
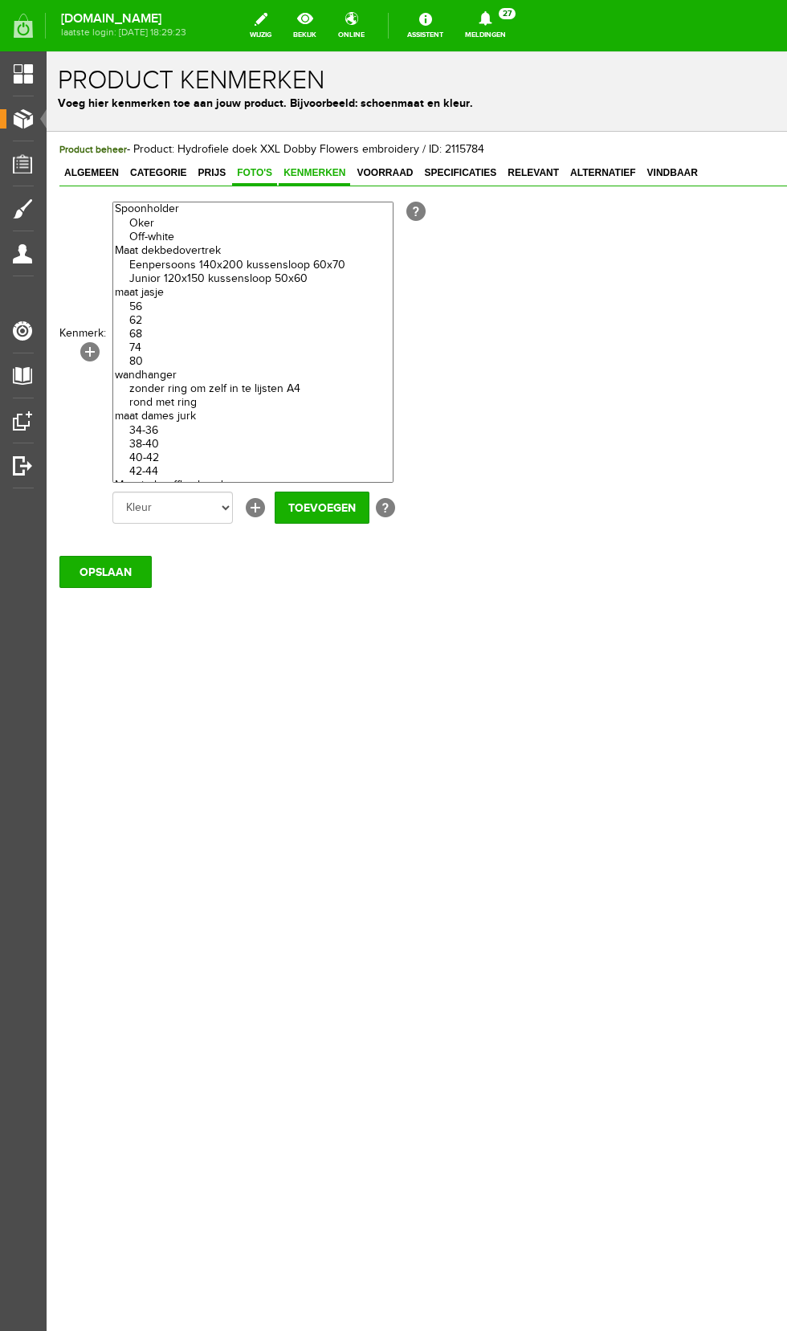
click at [249, 175] on span "Foto's" at bounding box center [254, 172] width 45 height 11
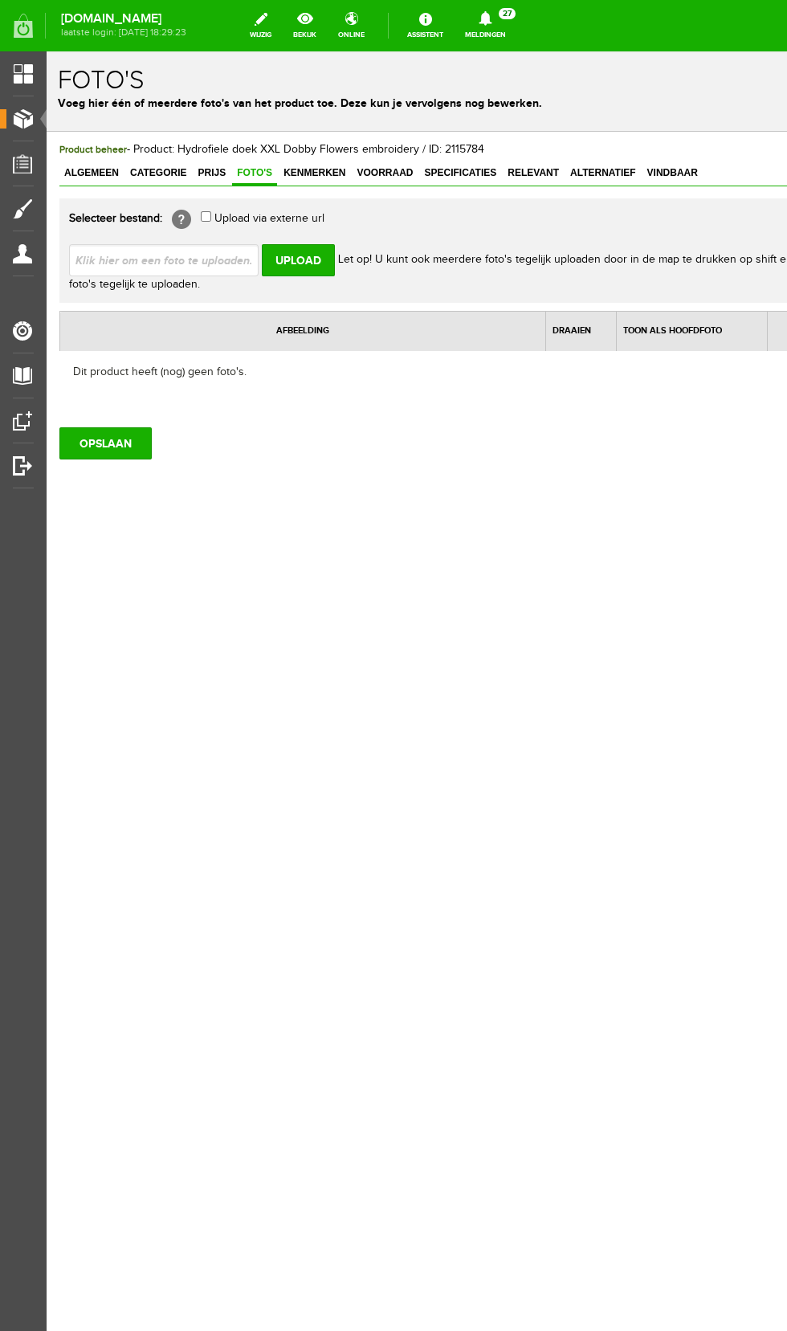
click at [238, 263] on input "file" at bounding box center [170, 259] width 202 height 31
type input "C:\fakepath\Screenshot_20250901_142332_Samsung Internet.jpg"
type input "Screenshot_20250901_142332_Samsung Internet.jpg"
click at [315, 263] on input "Upload" at bounding box center [298, 260] width 73 height 32
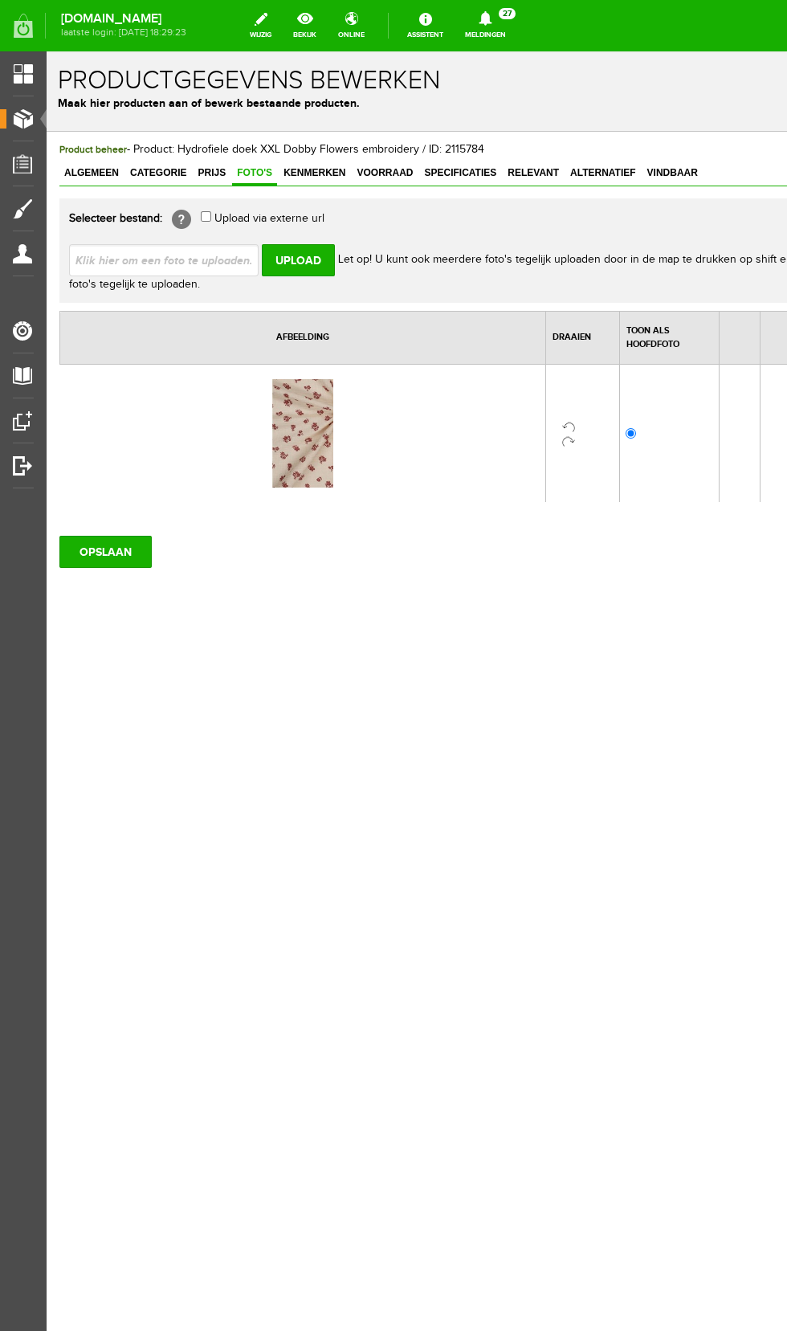
click at [572, 427] on link at bounding box center [568, 427] width 13 height 13
click at [118, 553] on input "OPSLAAN" at bounding box center [105, 552] width 92 height 32
click at [80, 171] on span "Algemeen" at bounding box center [91, 172] width 64 height 11
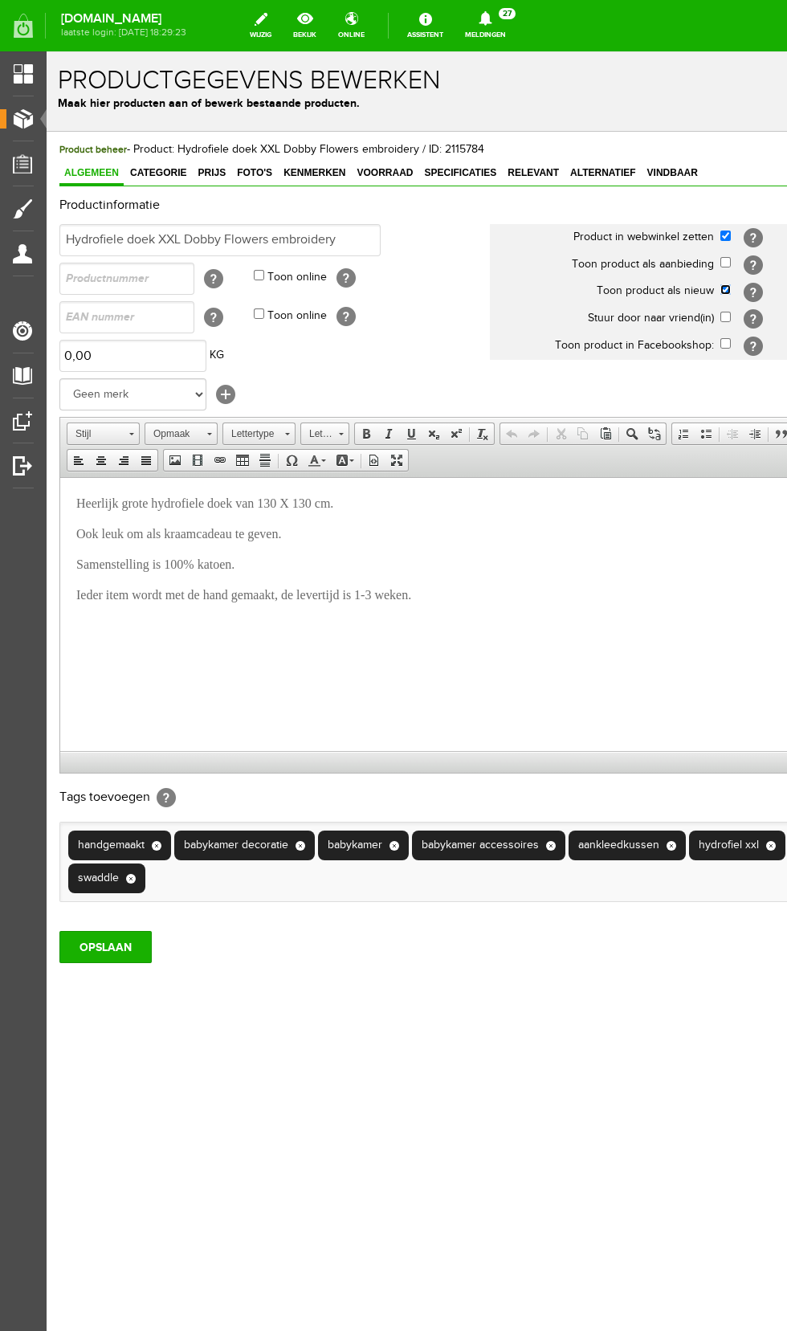
click at [731, 292] on input "checkbox" at bounding box center [726, 289] width 10 height 10
checkbox input "false"
click at [113, 948] on input "OPSLAAN" at bounding box center [105, 947] width 92 height 32
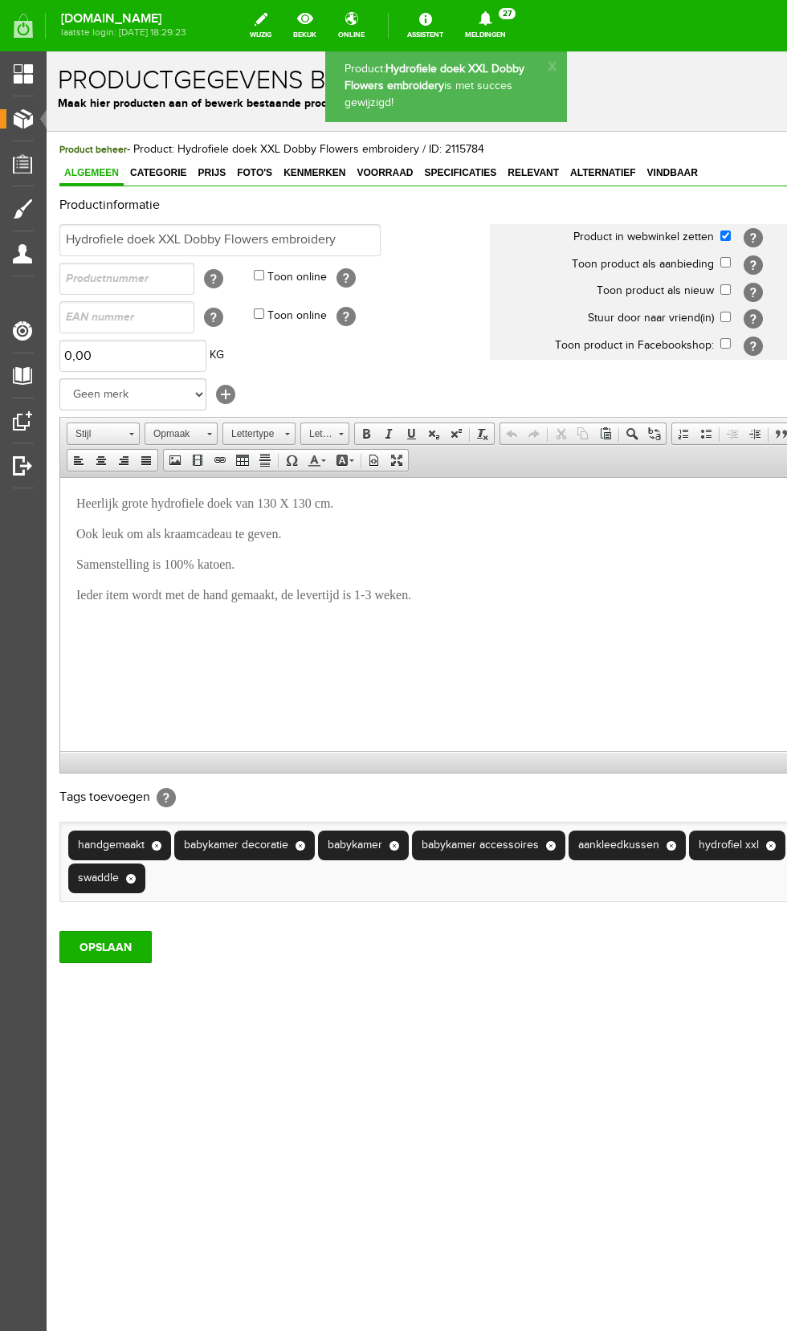
click at [35, 123] on span "Producten" at bounding box center [40, 119] width 68 height 14
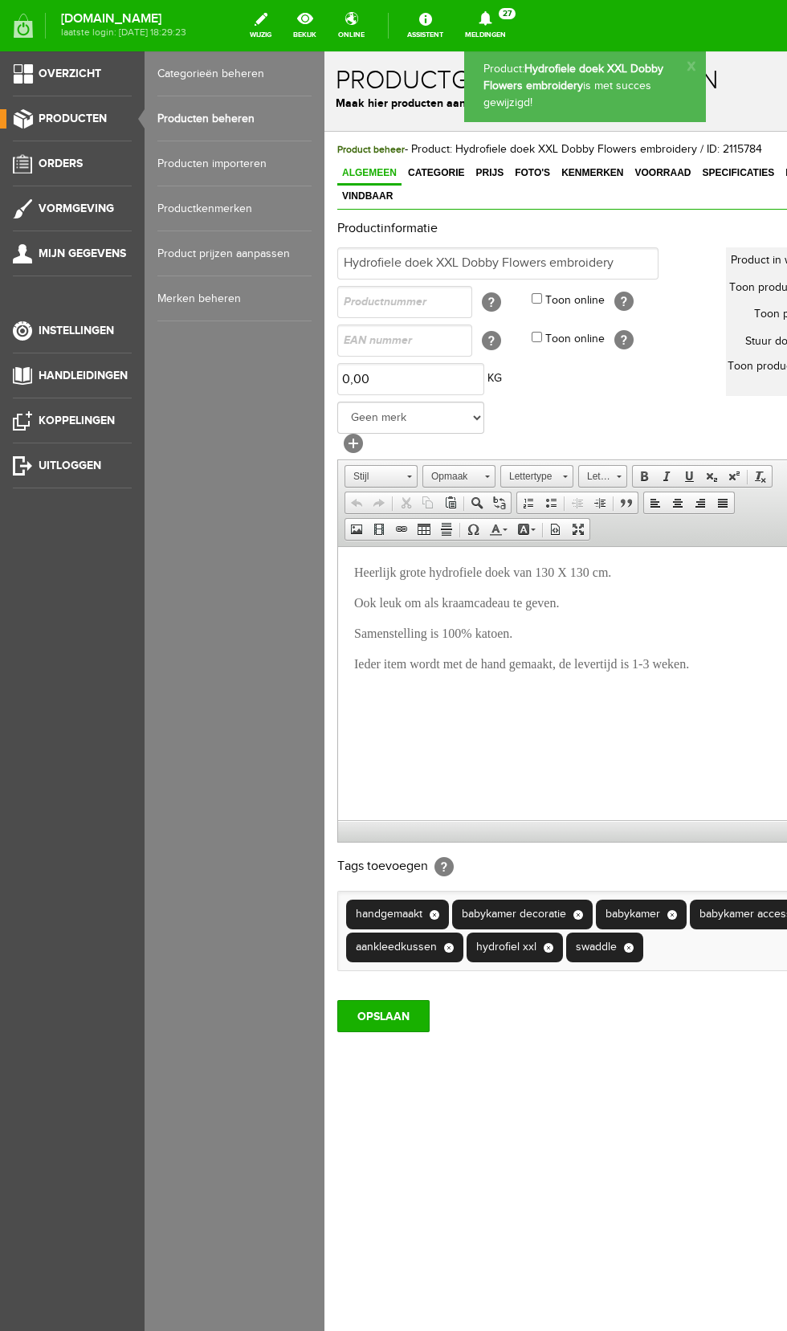
click at [252, 119] on link "Producten beheren" at bounding box center [234, 118] width 154 height 45
